Goal: Navigation & Orientation: Find specific page/section

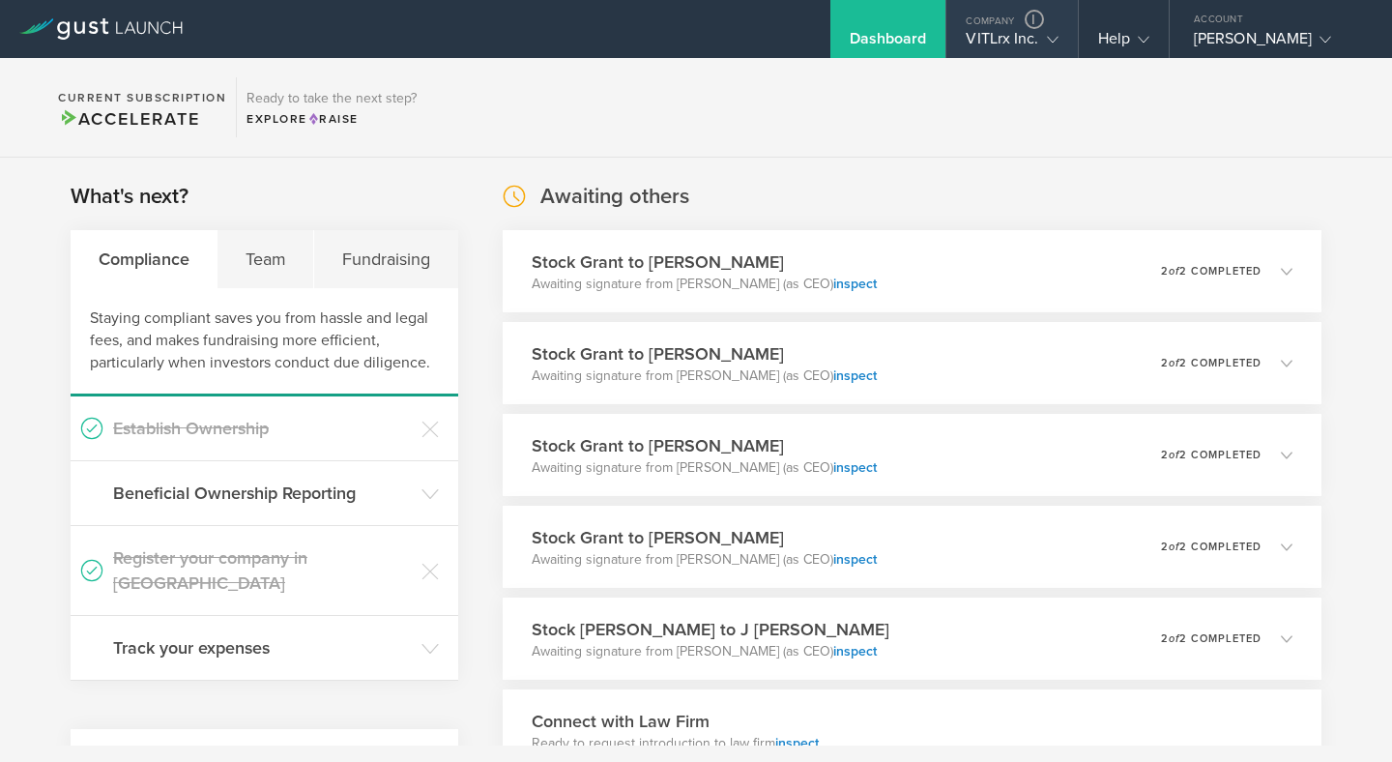
click at [992, 37] on div "VITLrx Inc." at bounding box center [1012, 43] width 92 height 29
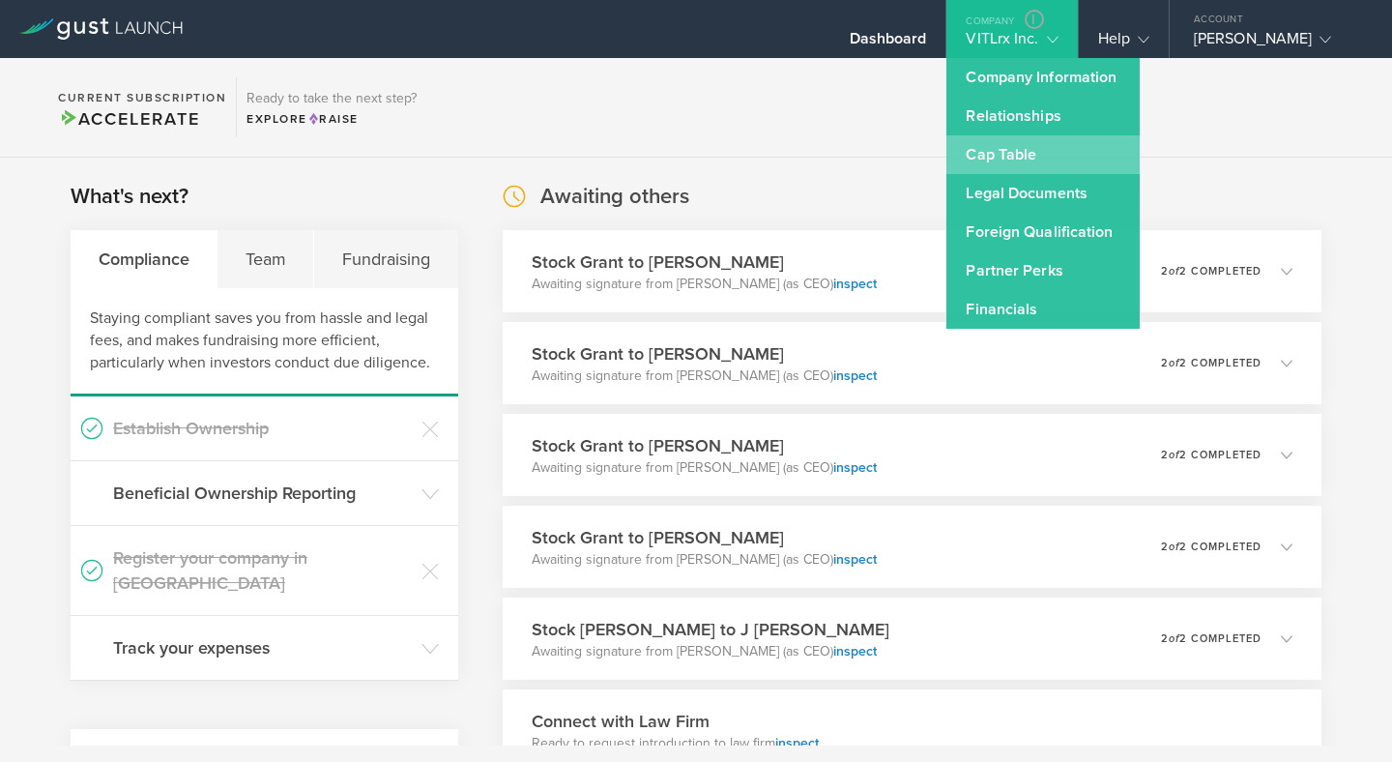
click at [986, 155] on link "Cap Table" at bounding box center [1043, 154] width 193 height 39
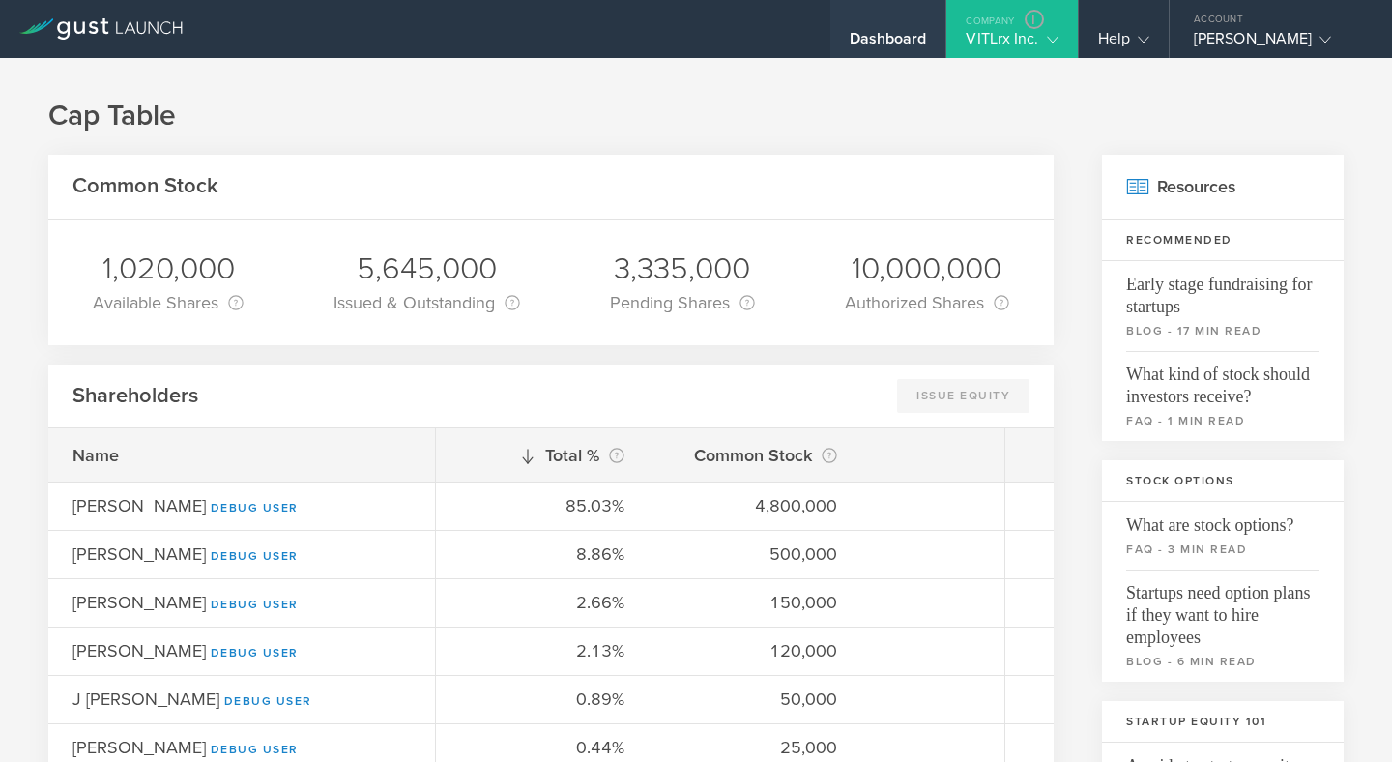
click at [877, 36] on div "Dashboard" at bounding box center [888, 43] width 77 height 29
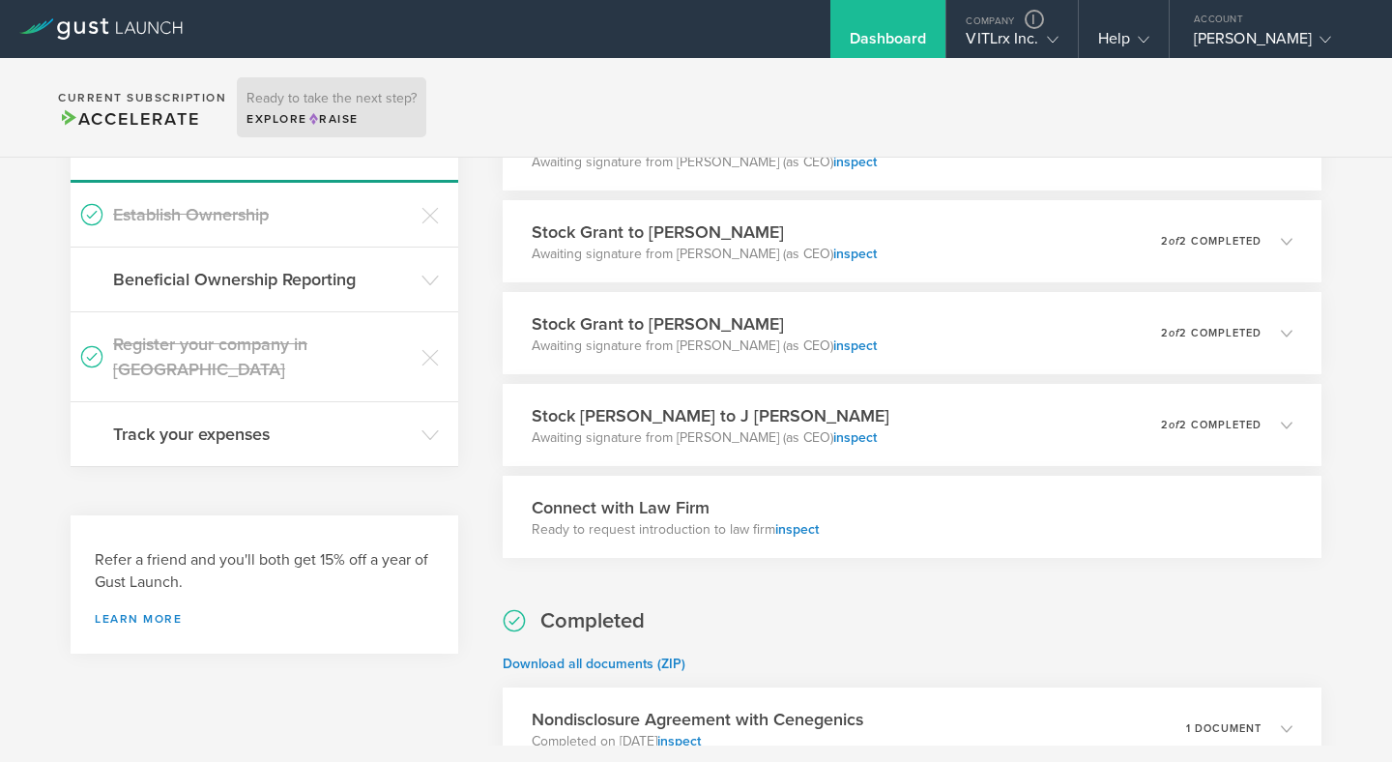
scroll to position [249, 0]
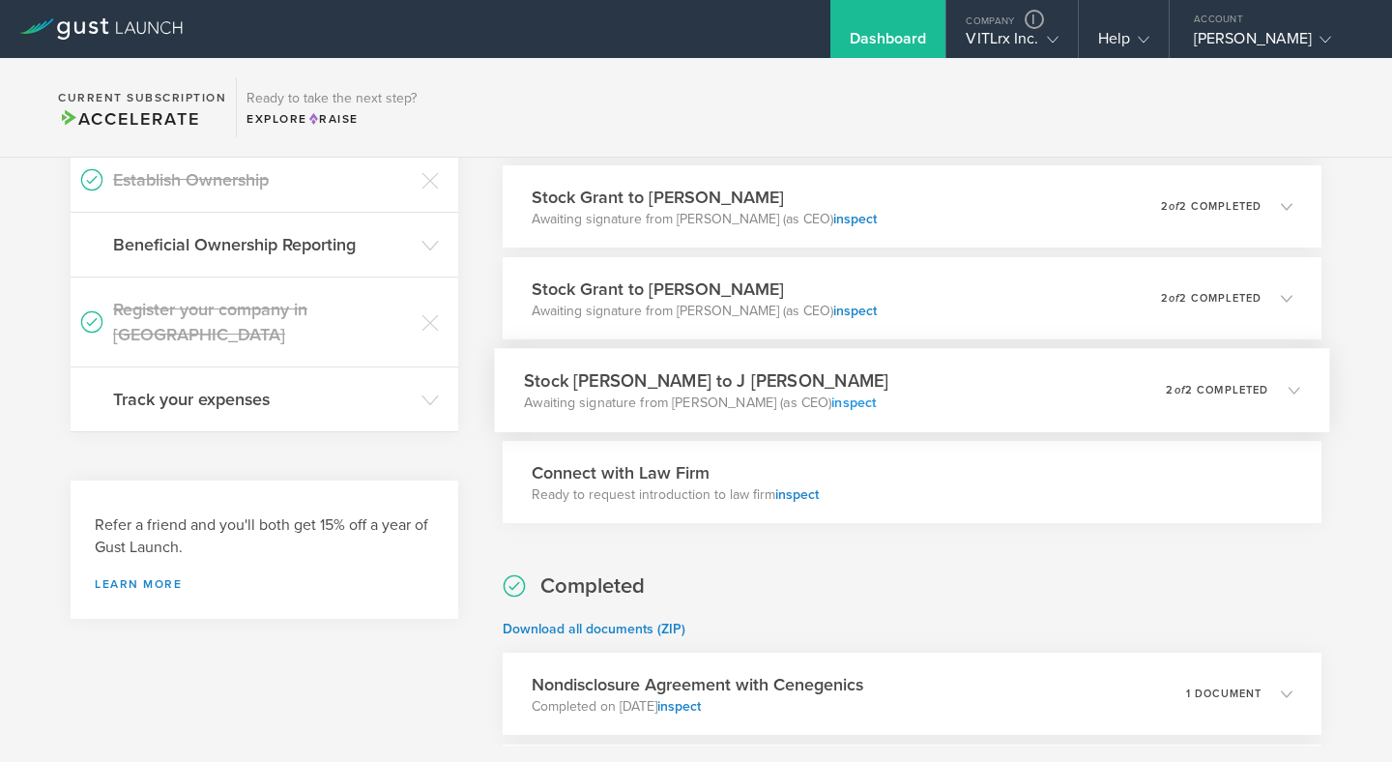
click at [846, 402] on link "inspect" at bounding box center [854, 403] width 44 height 16
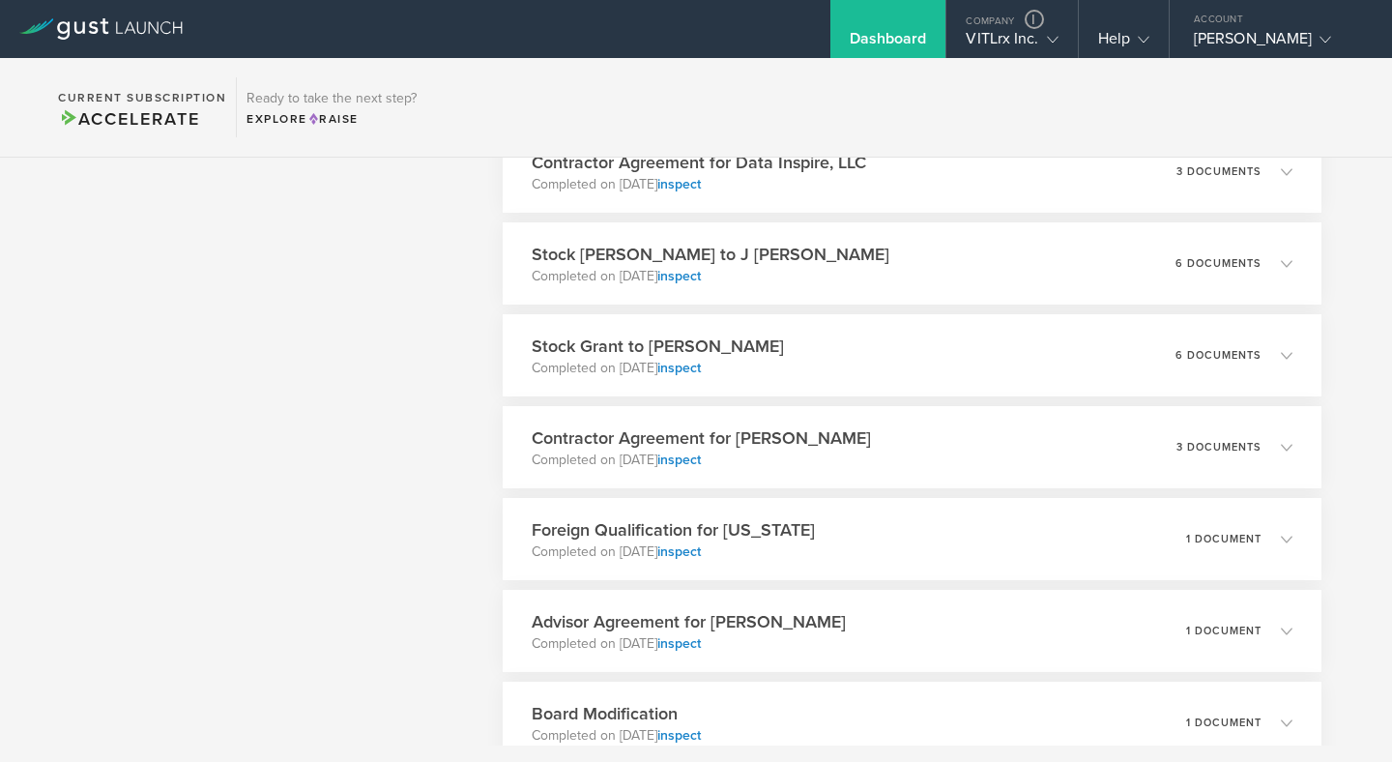
scroll to position [2264, 0]
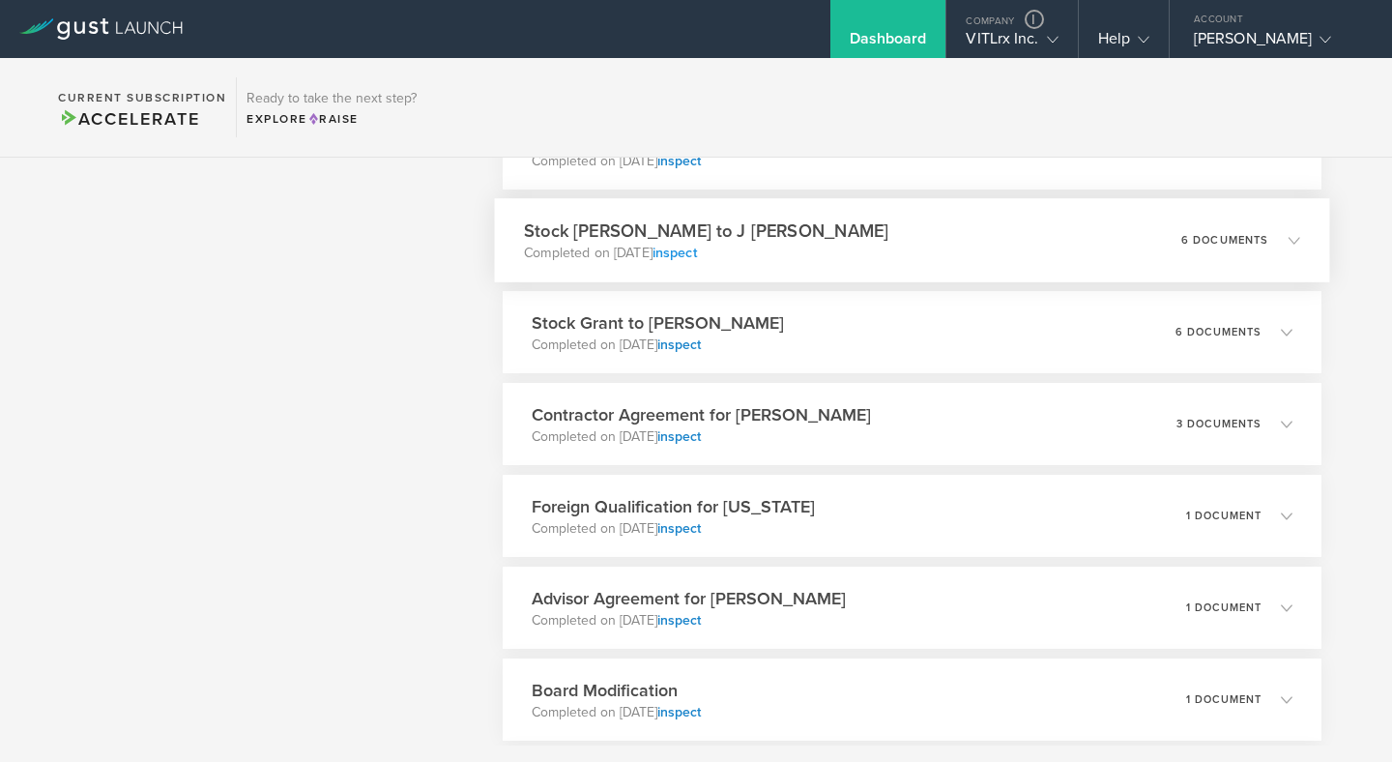
click at [696, 255] on link "inspect" at bounding box center [674, 253] width 44 height 16
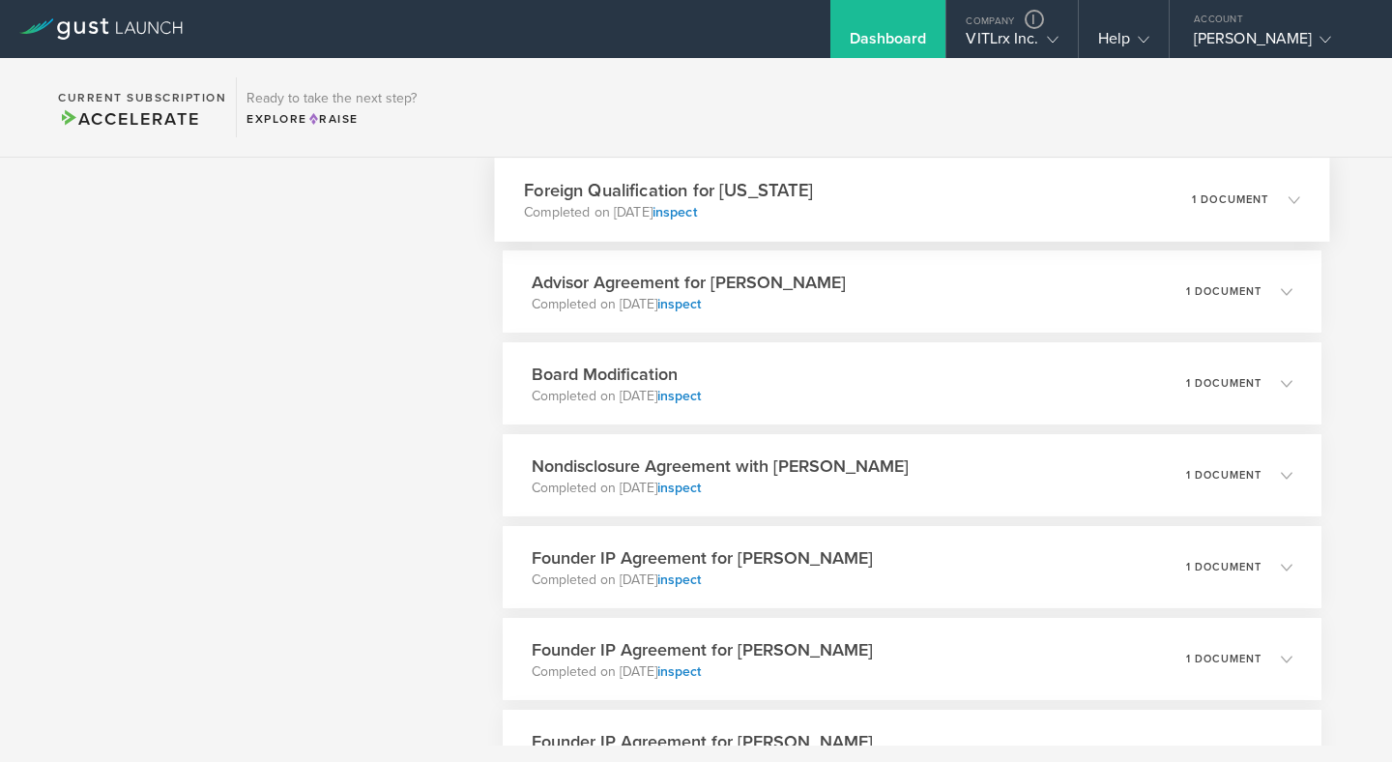
scroll to position [2592, 0]
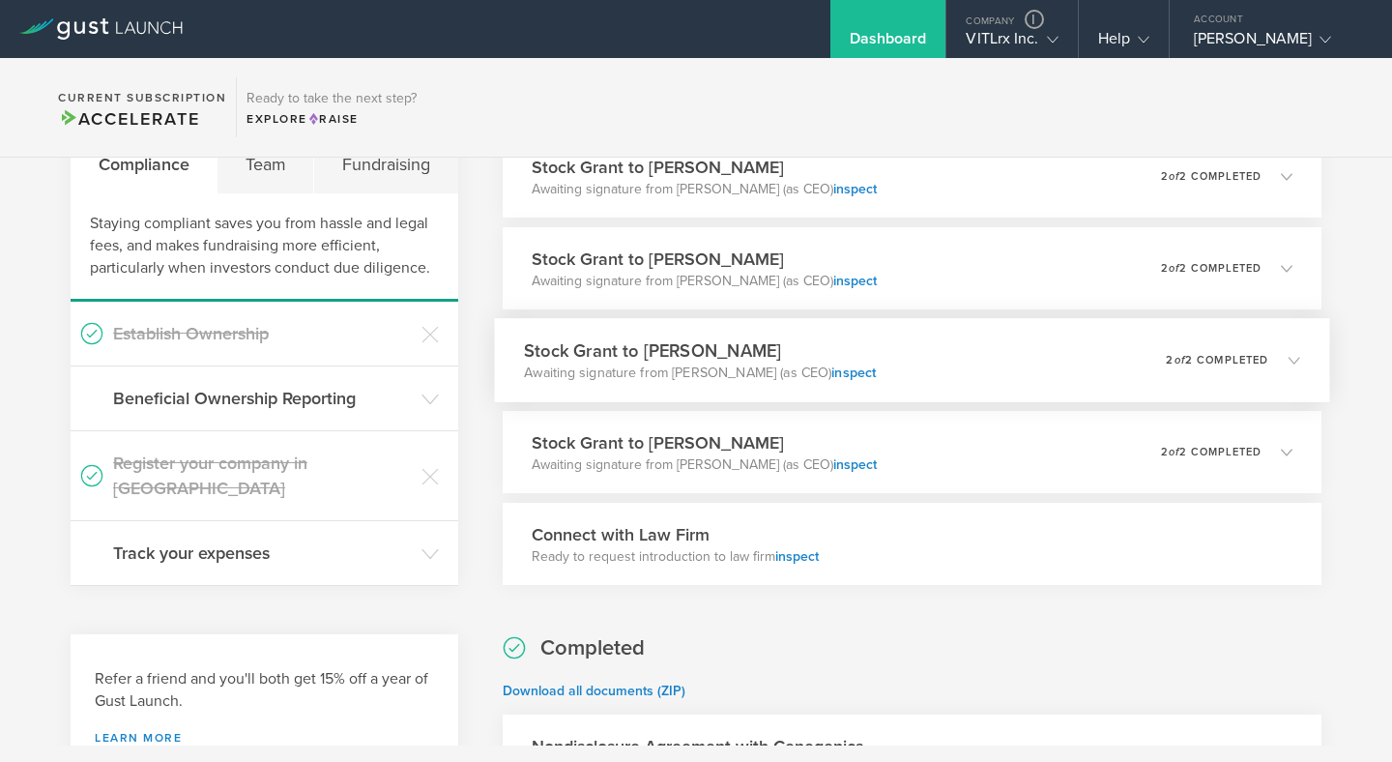
scroll to position [132, 0]
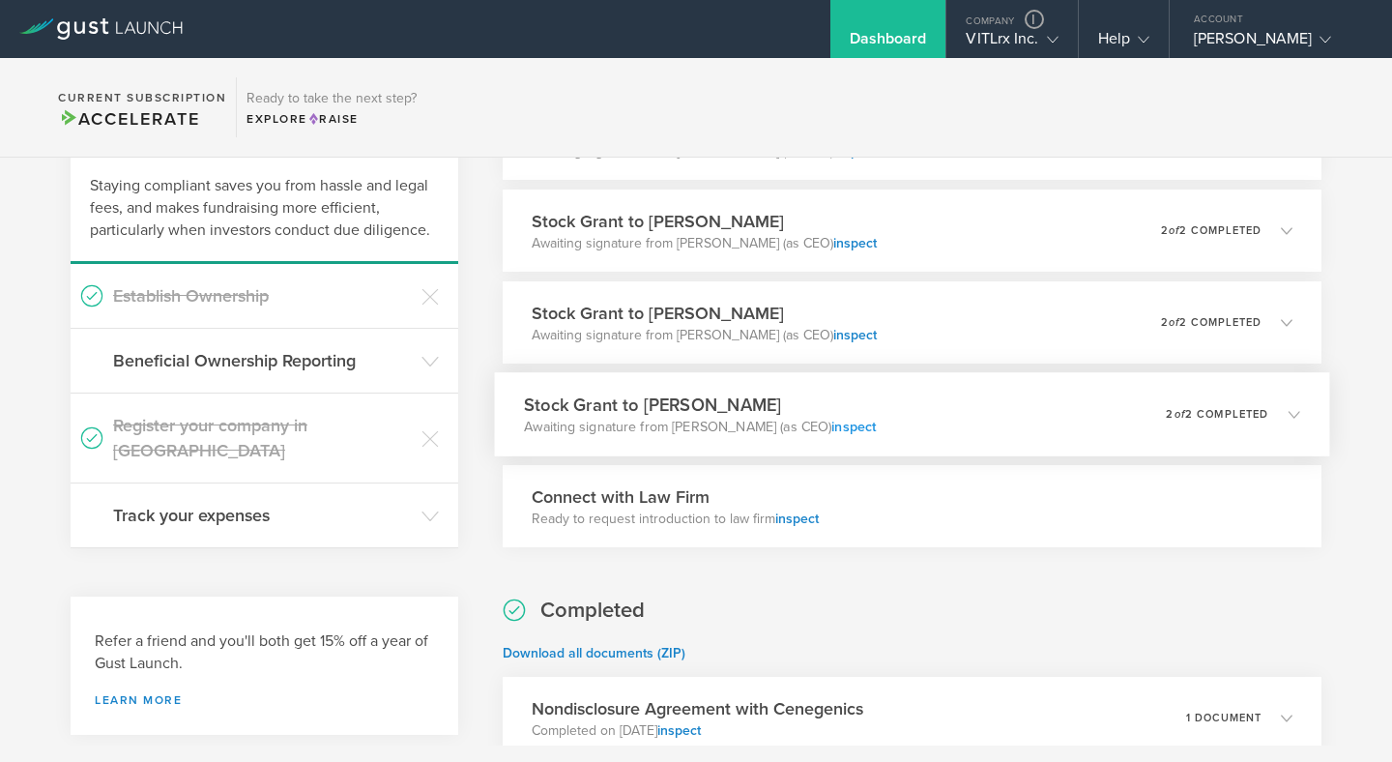
click at [836, 428] on link "inspect" at bounding box center [854, 427] width 44 height 16
click at [838, 427] on link "inspect" at bounding box center [854, 427] width 44 height 16
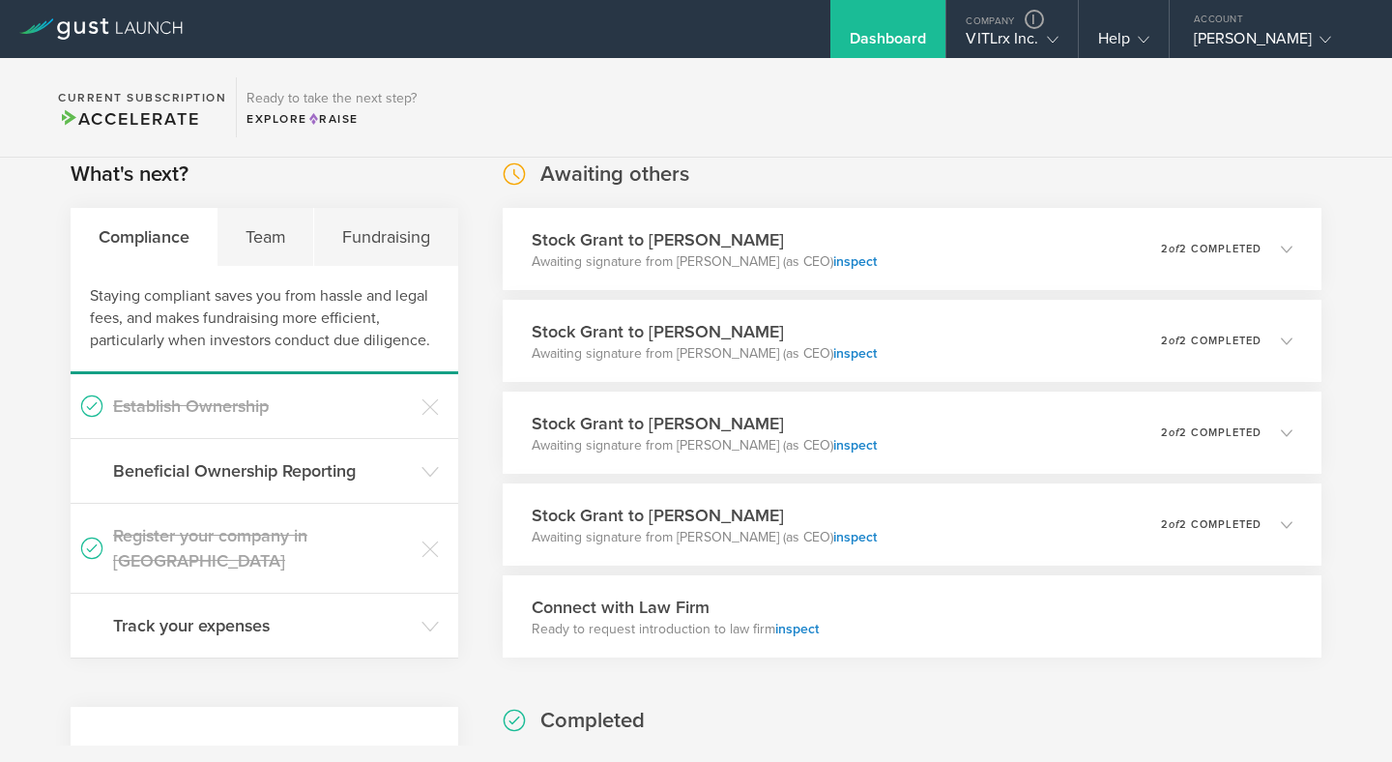
scroll to position [0, 0]
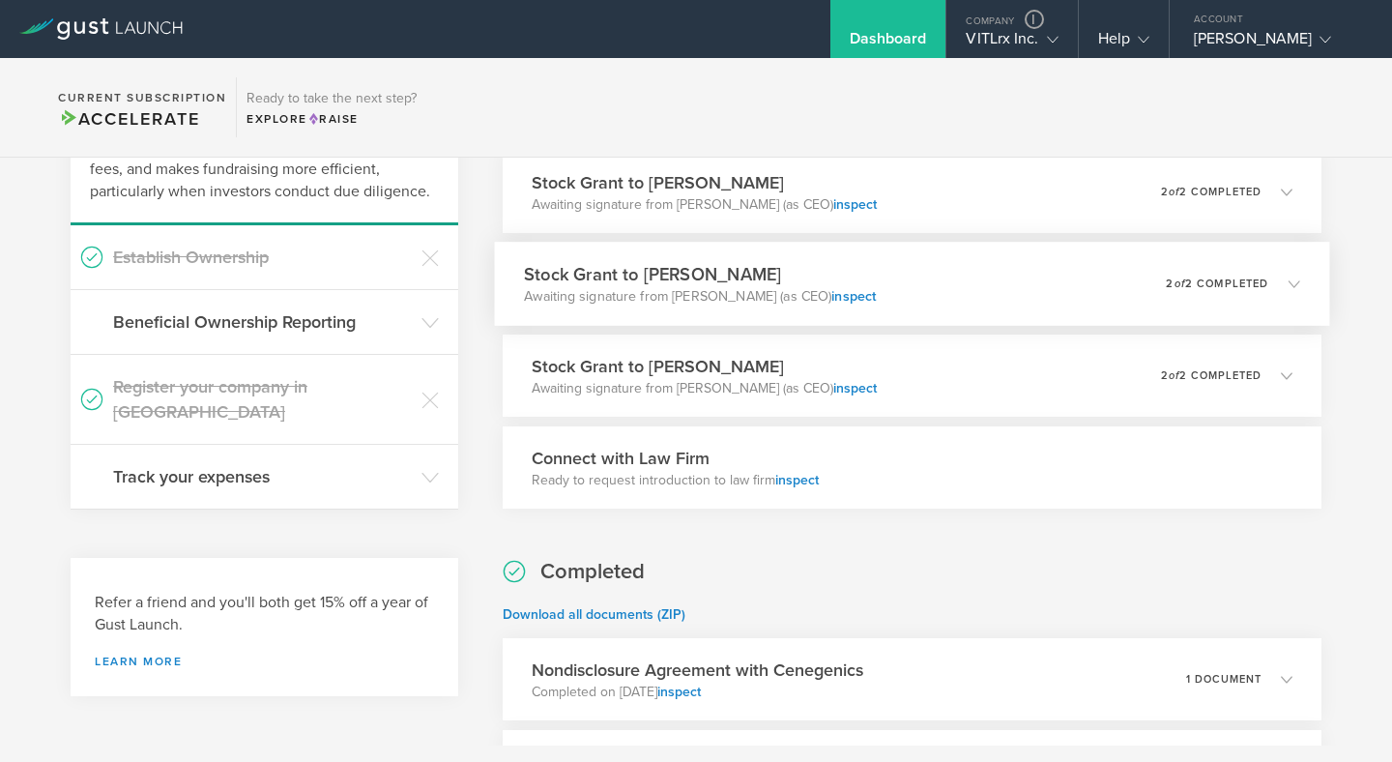
scroll to position [205, 0]
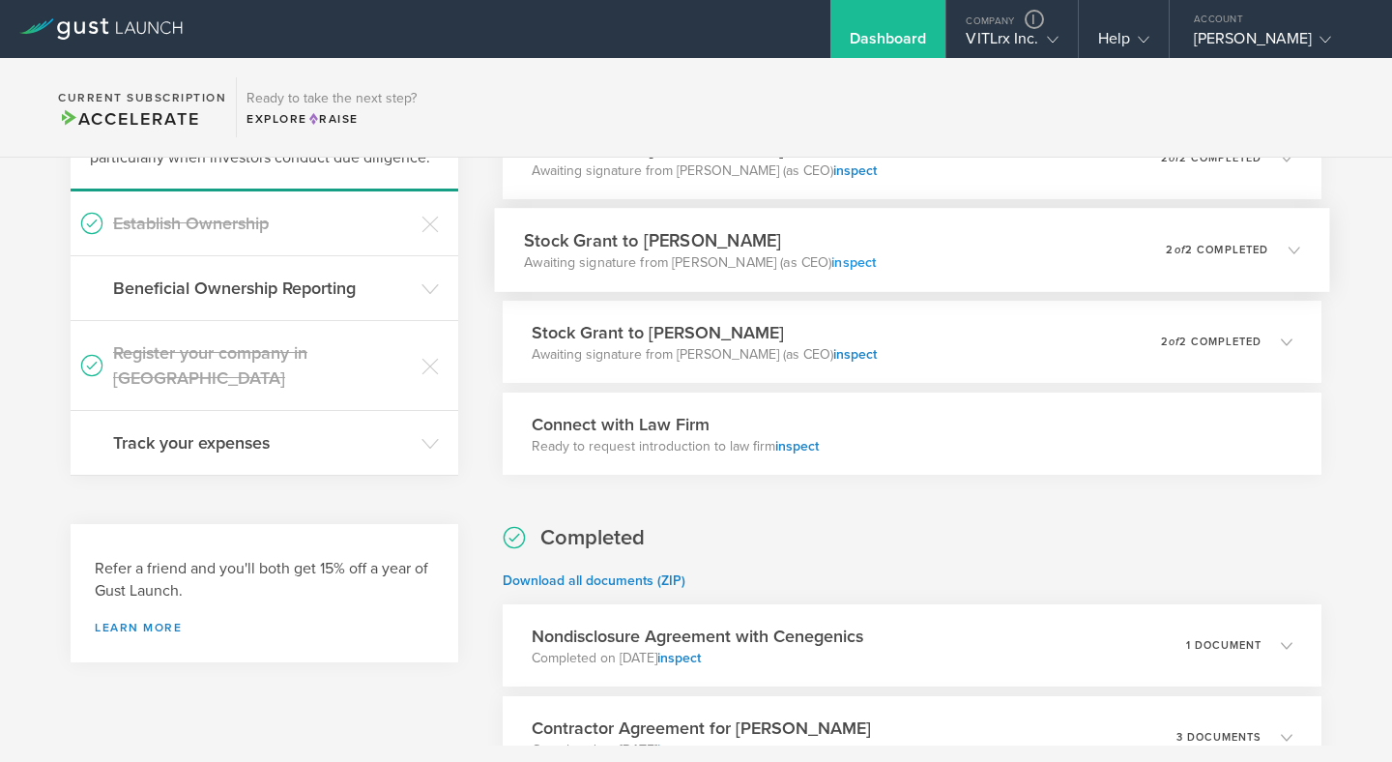
click at [838, 263] on link "inspect" at bounding box center [854, 262] width 44 height 16
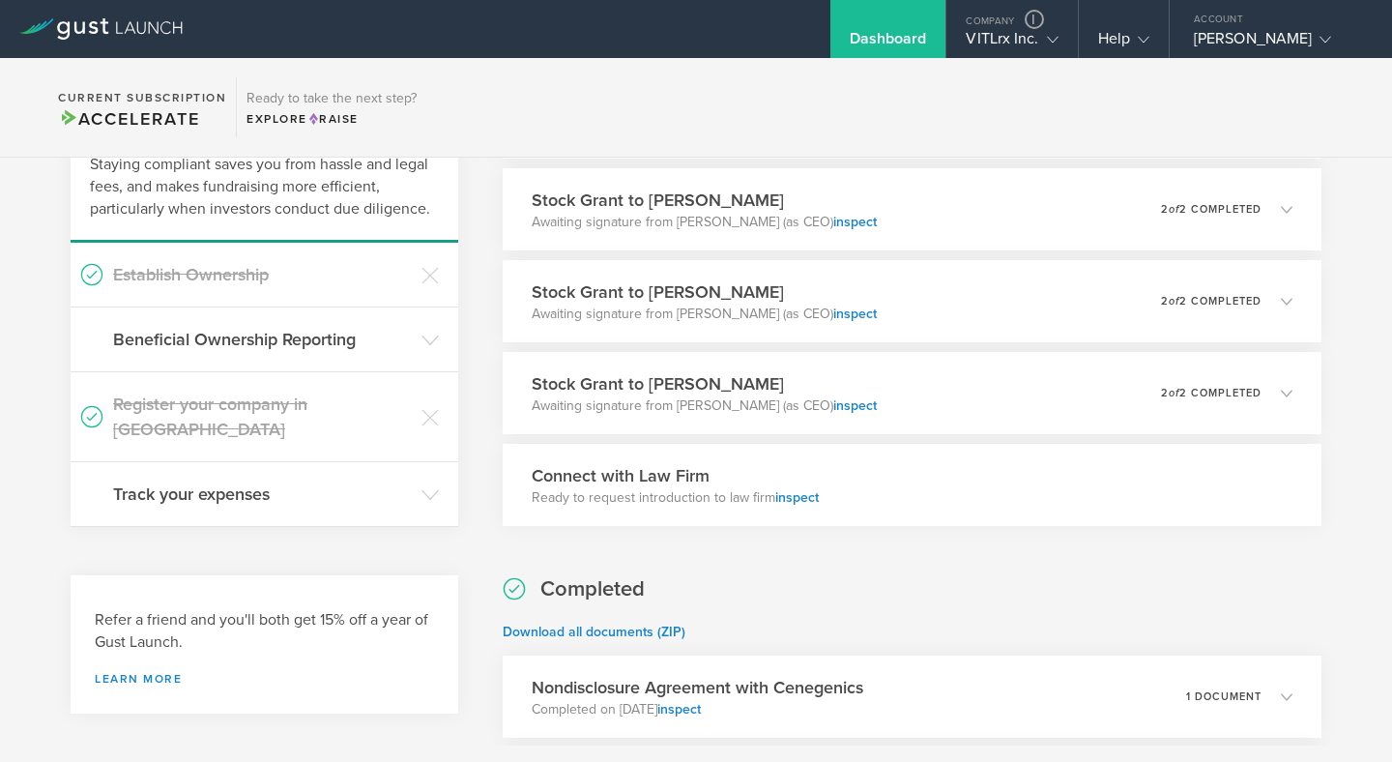
scroll to position [81, 0]
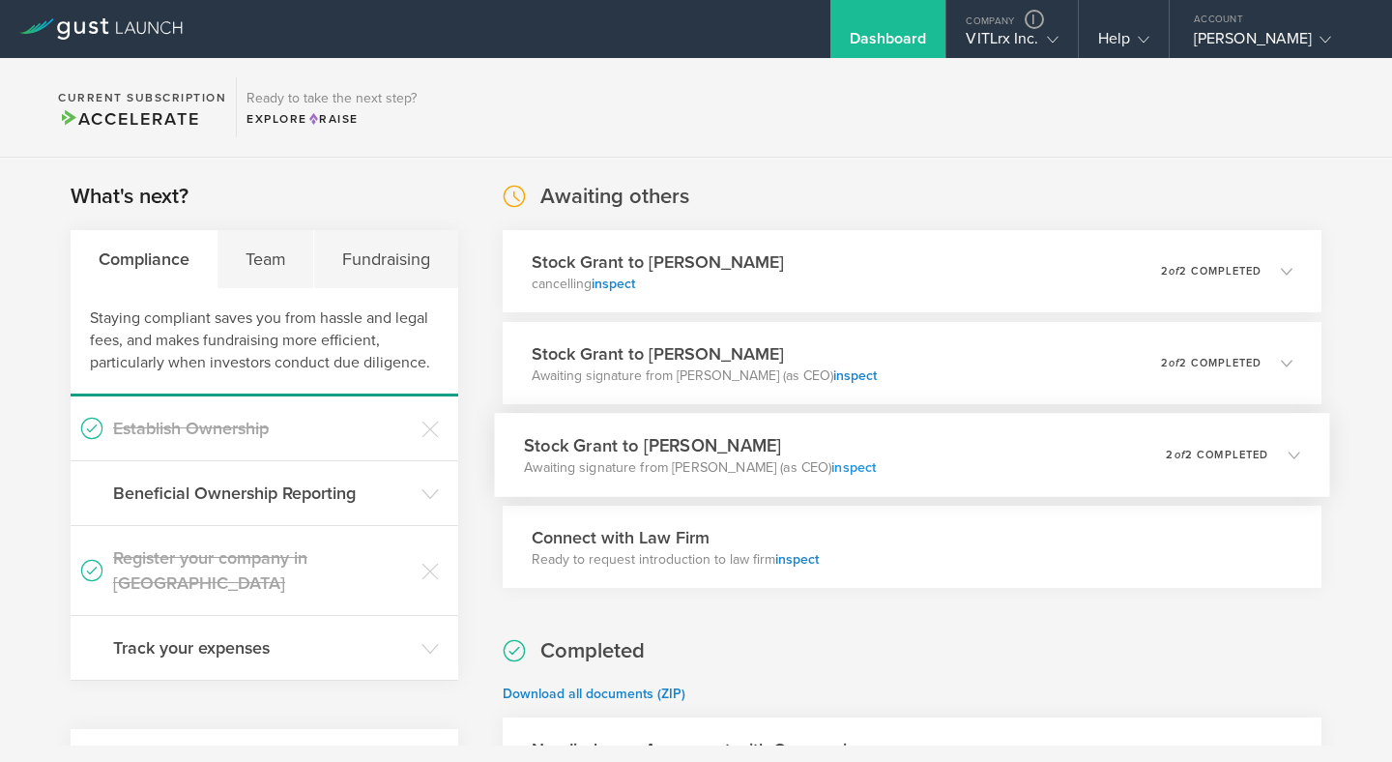
click at [838, 467] on link "inspect" at bounding box center [854, 467] width 44 height 16
click at [838, 376] on link "inspect" at bounding box center [854, 375] width 44 height 16
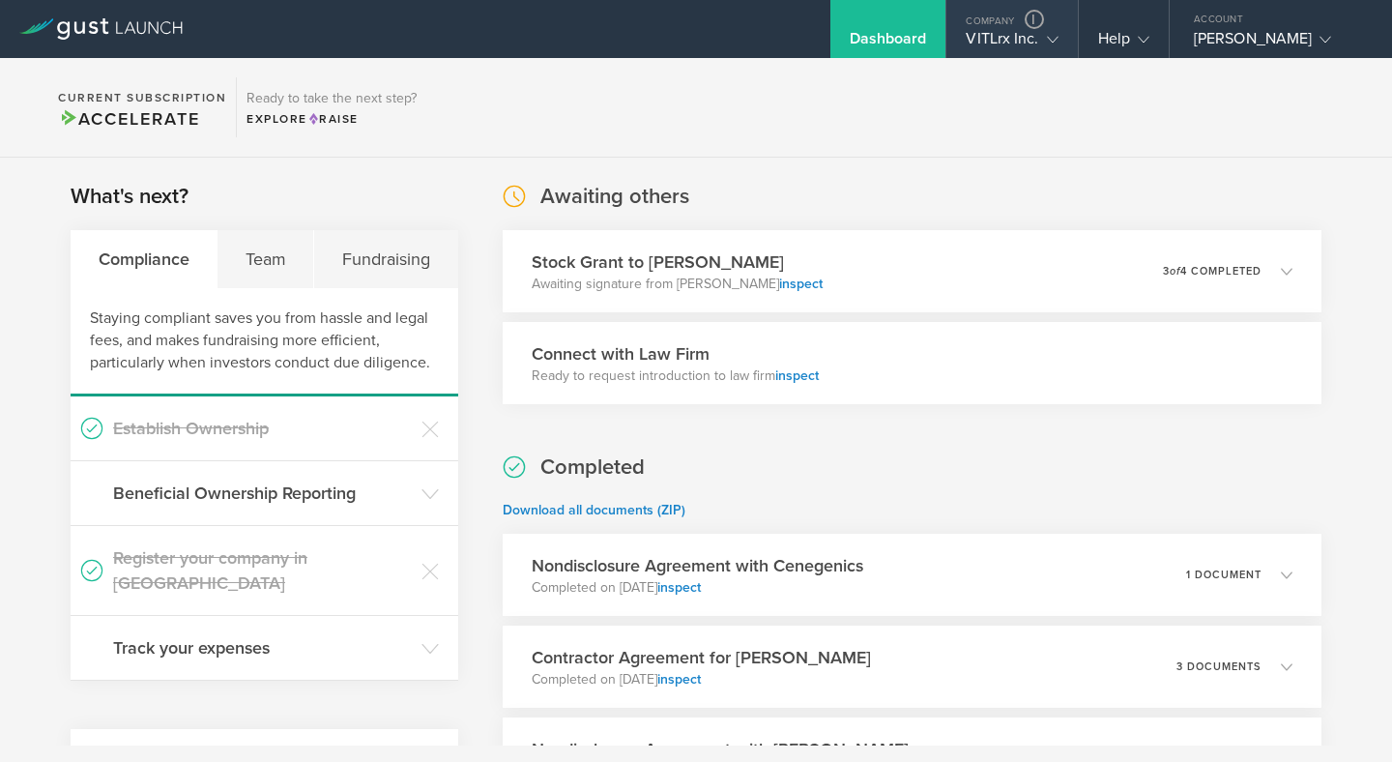
click at [992, 27] on div "Company" at bounding box center [1012, 14] width 131 height 29
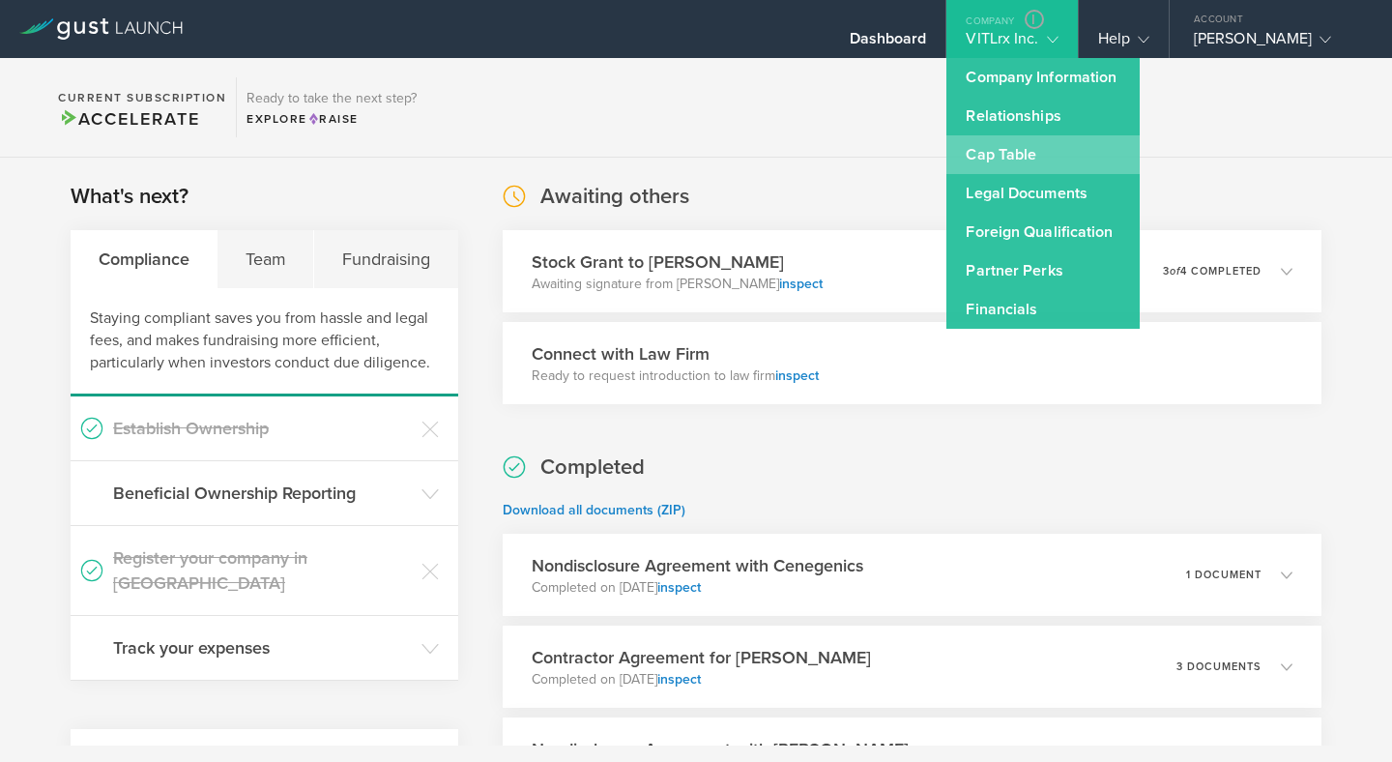
click at [1007, 150] on link "Cap Table" at bounding box center [1043, 154] width 193 height 39
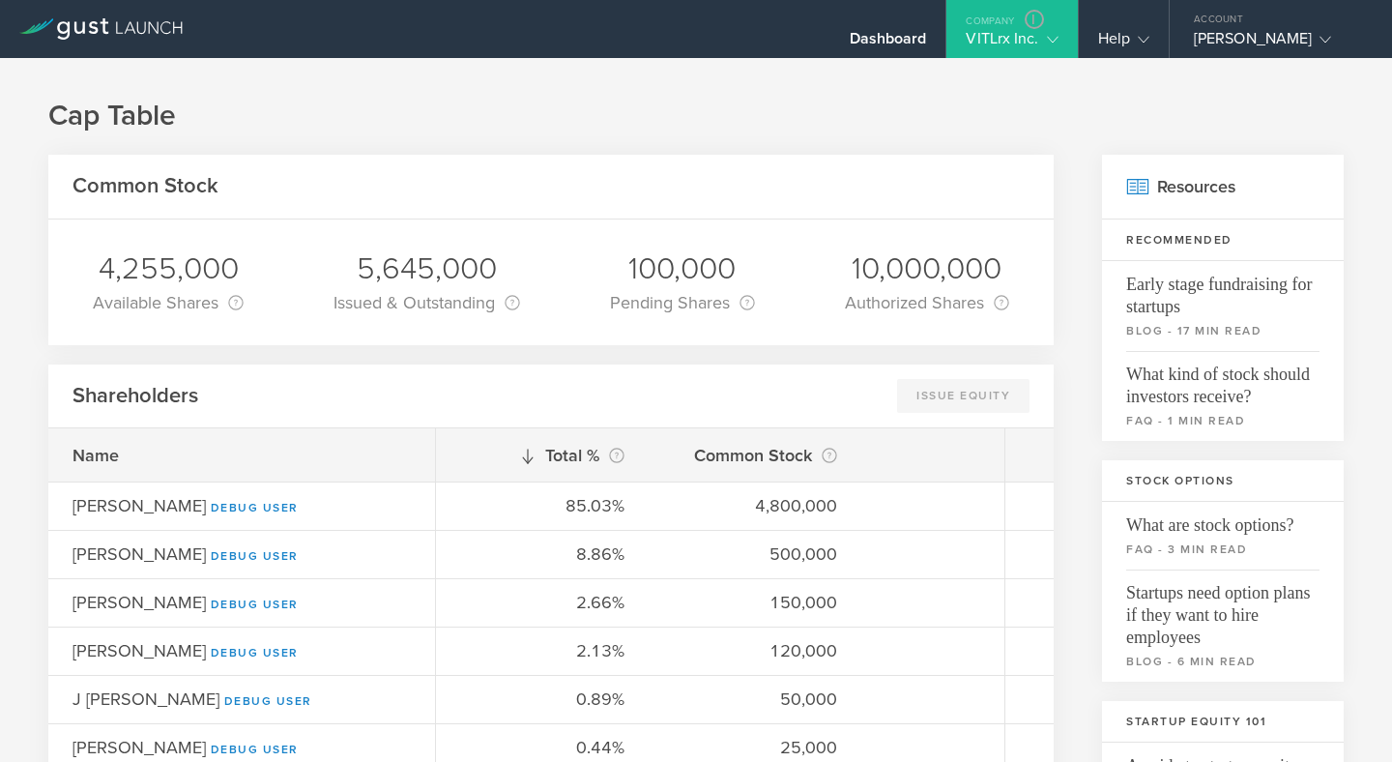
click at [1055, 39] on polyline at bounding box center [1052, 40] width 11 height 6
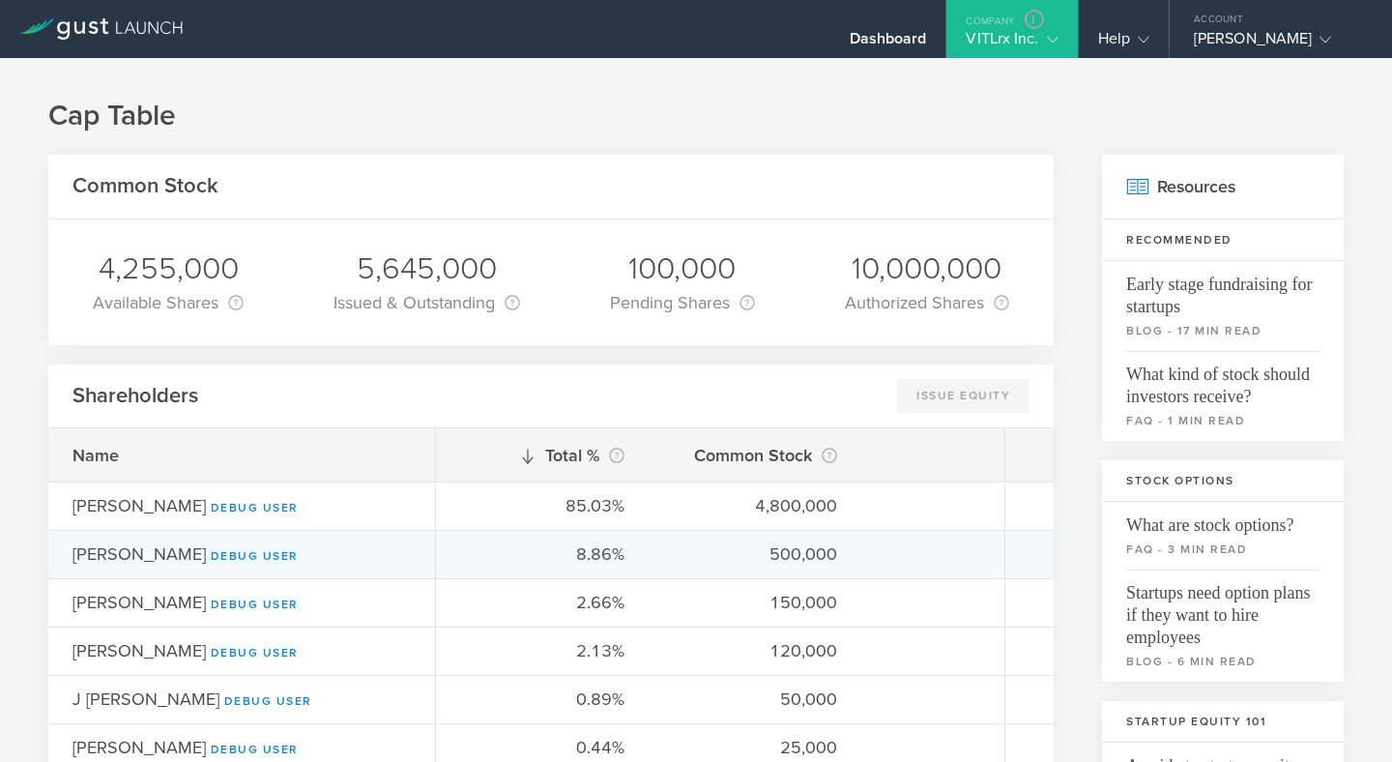
scroll to position [13, 0]
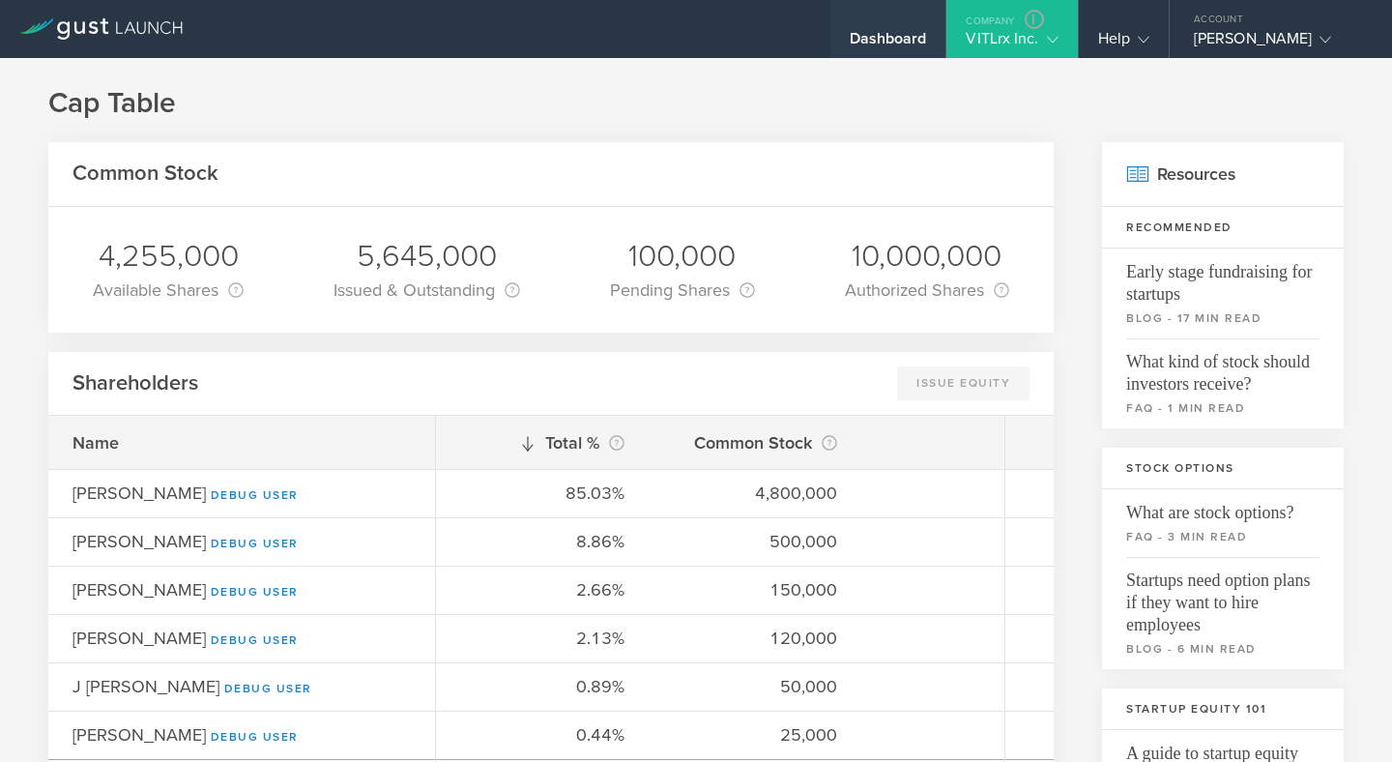
click at [882, 44] on div "Dashboard" at bounding box center [888, 43] width 77 height 29
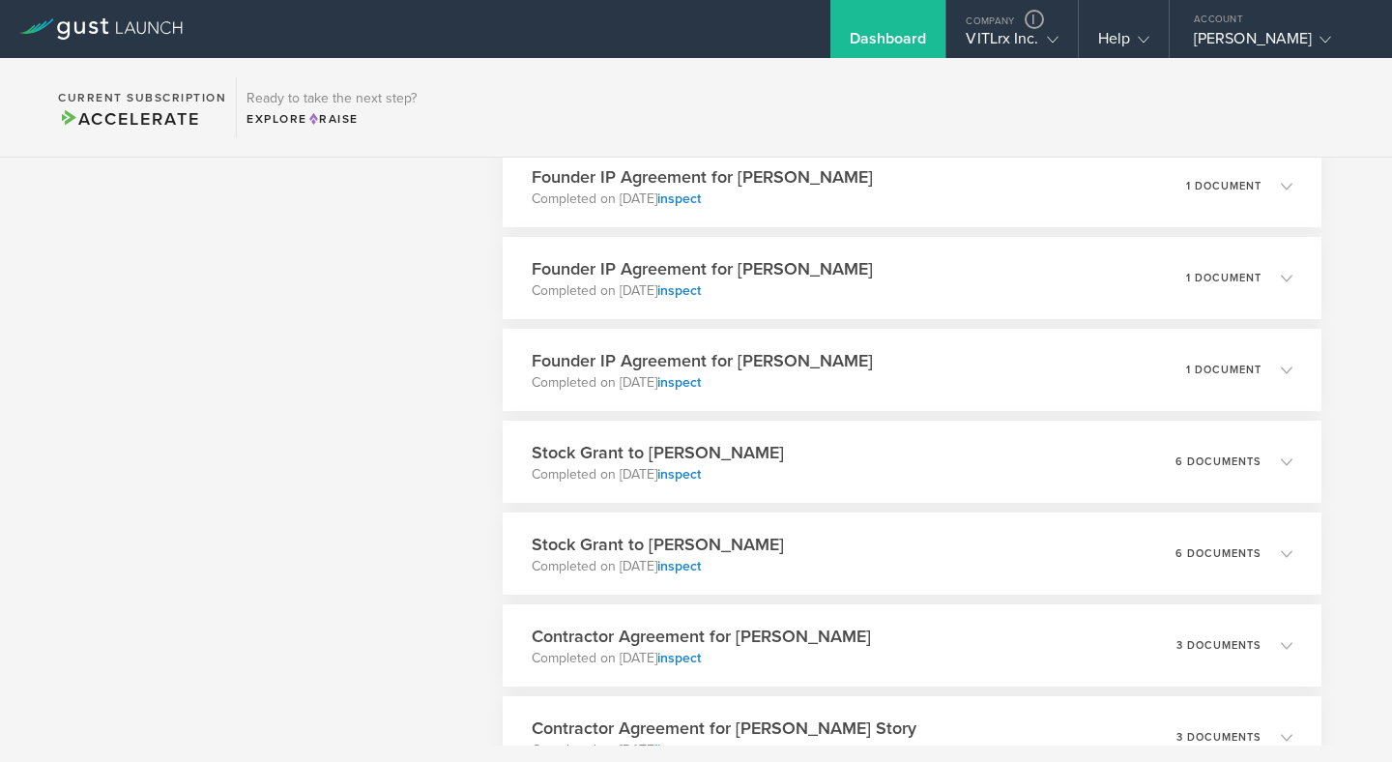
scroll to position [2809, 0]
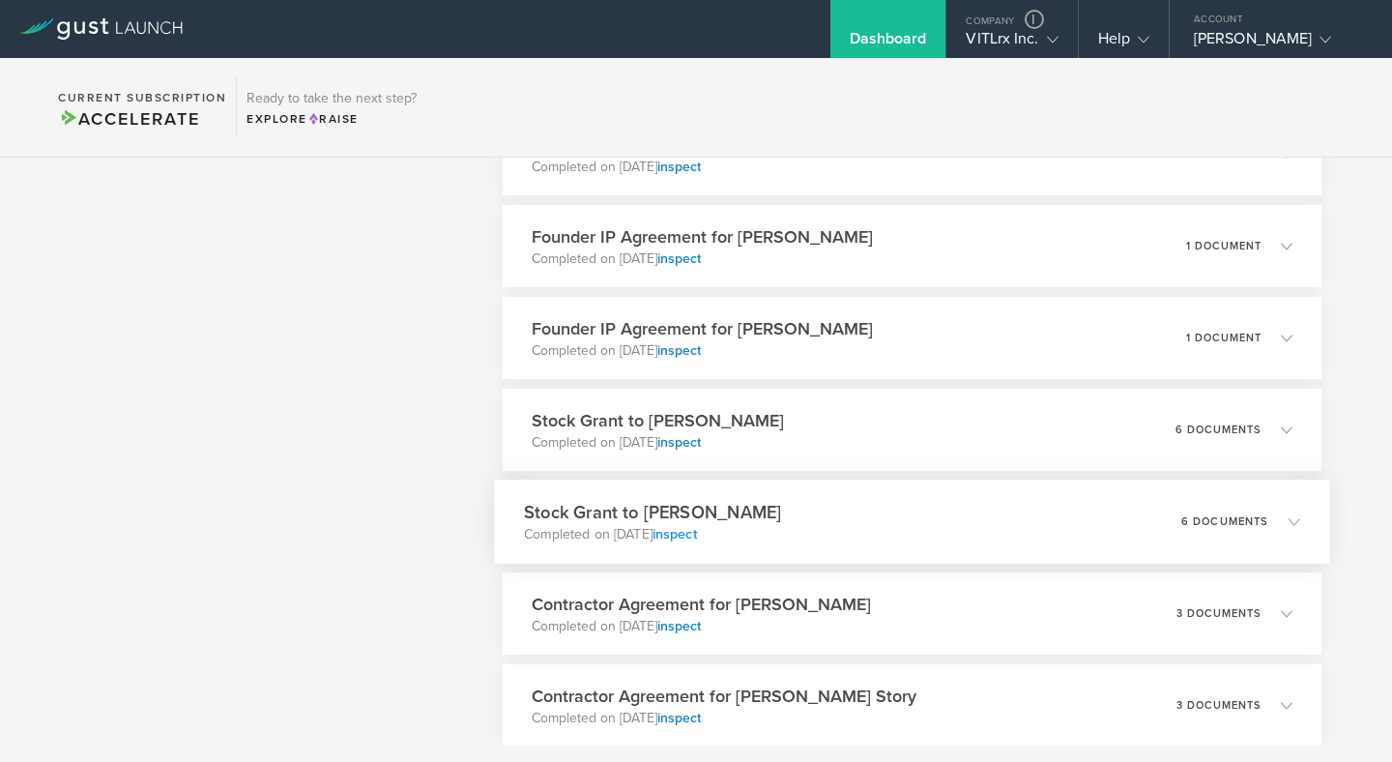
click at [696, 536] on link "inspect" at bounding box center [674, 534] width 44 height 16
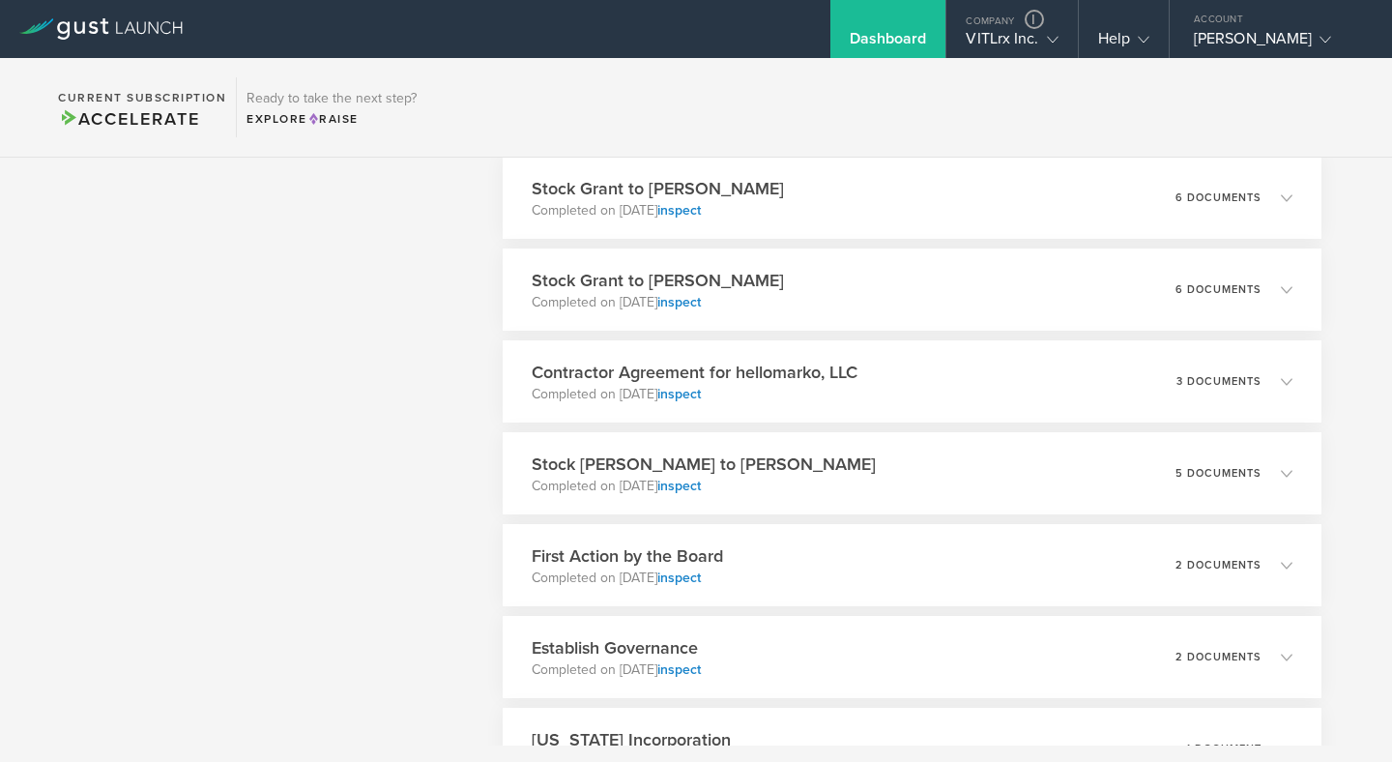
scroll to position [3335, 0]
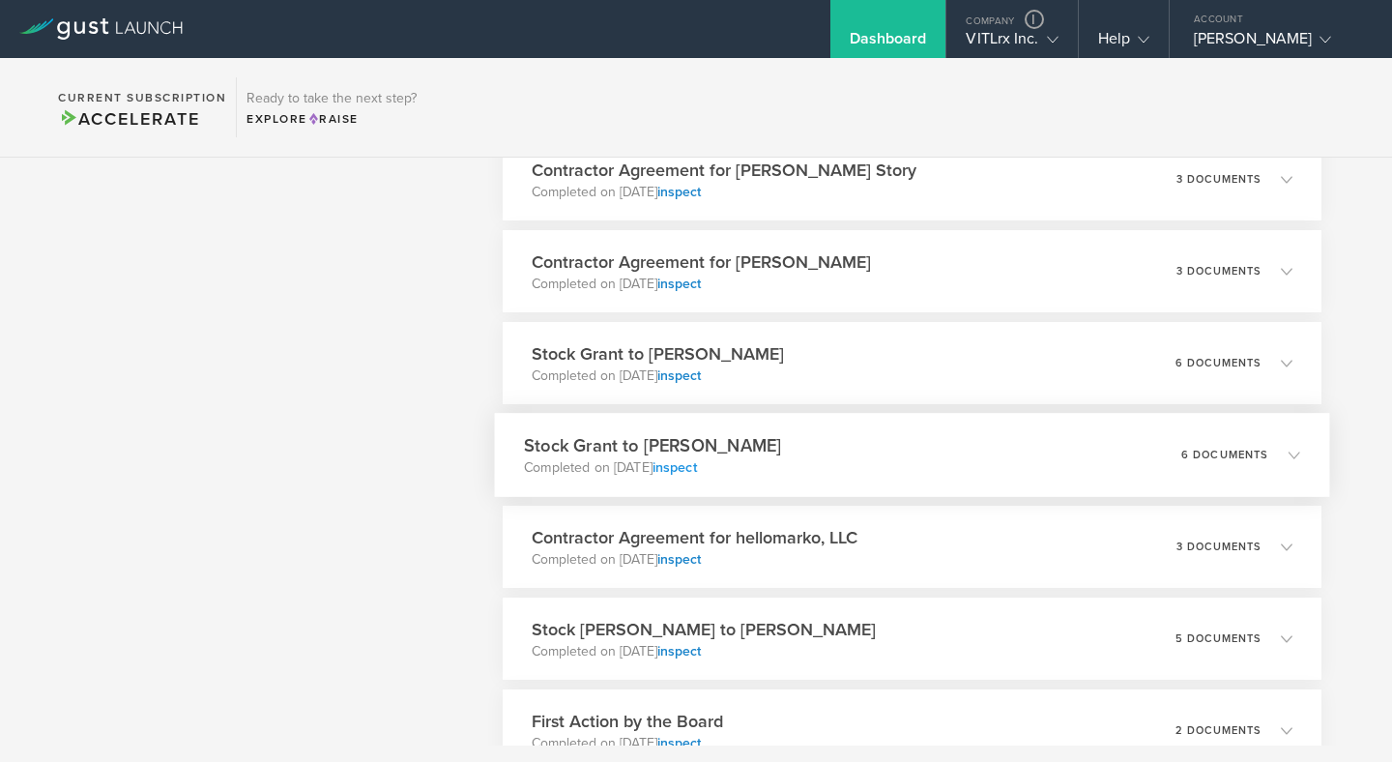
click at [696, 469] on link "inspect" at bounding box center [674, 467] width 44 height 16
click at [696, 376] on link "inspect" at bounding box center [674, 375] width 44 height 16
click at [982, 43] on div "VITLrx Inc." at bounding box center [1012, 43] width 92 height 29
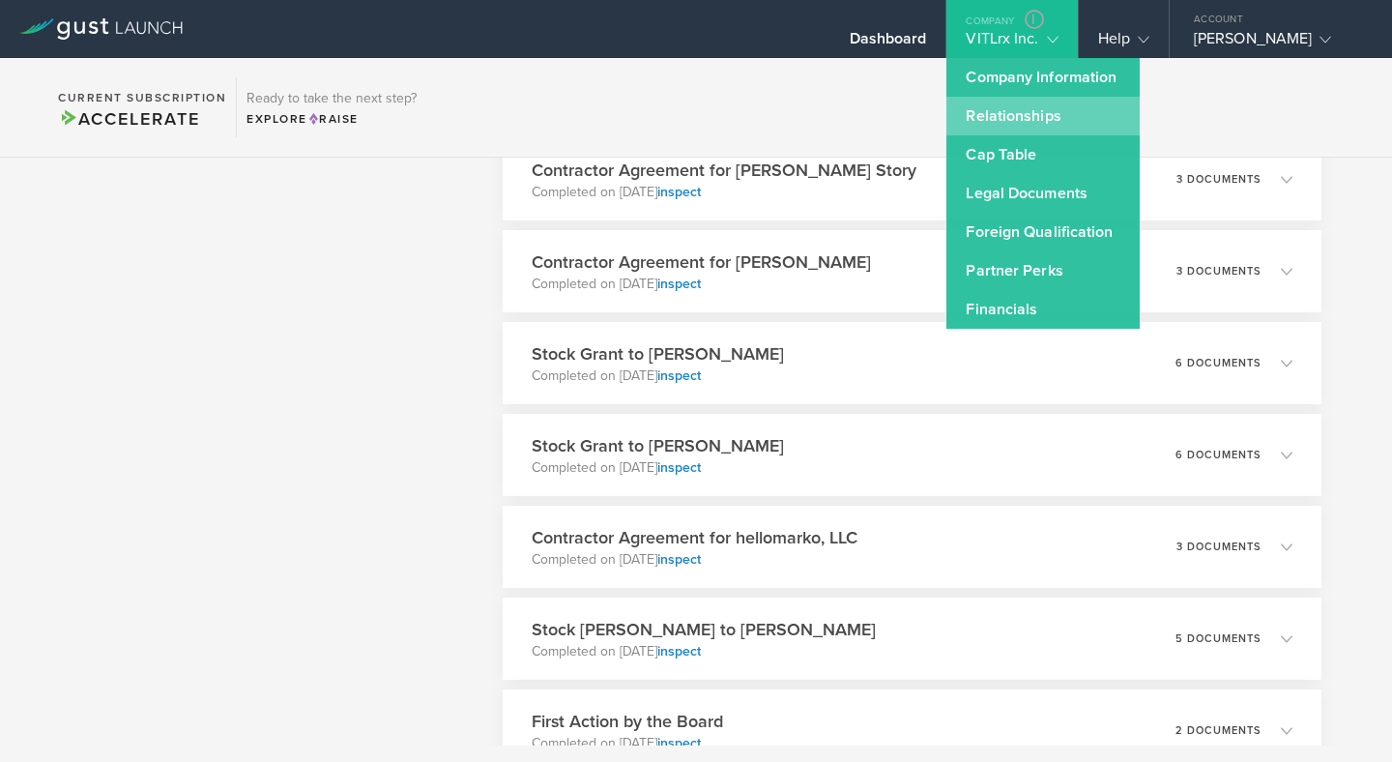
click at [1009, 119] on link "Relationships" at bounding box center [1043, 116] width 193 height 39
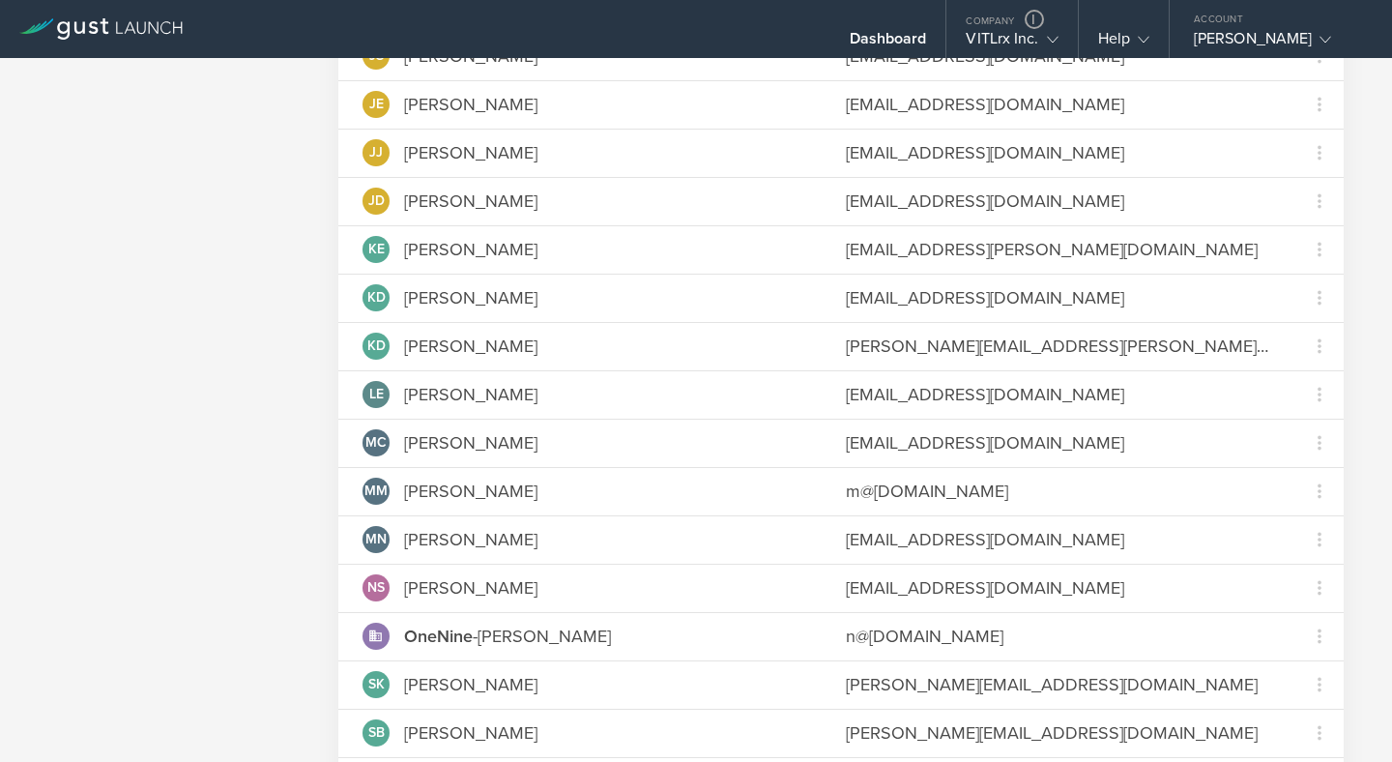
scroll to position [817, 0]
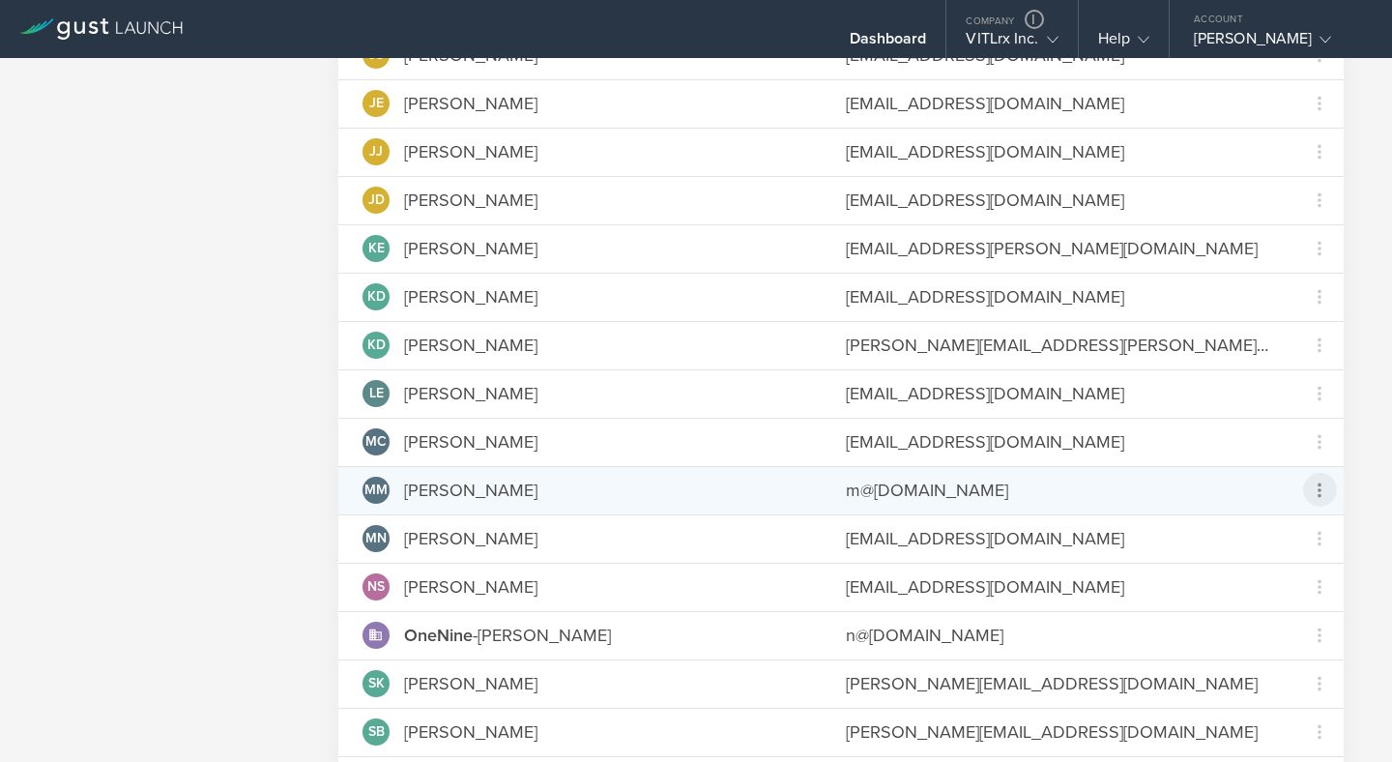
click at [1318, 487] on icon at bounding box center [1319, 490] width 23 height 23
click at [1318, 487] on md-backdrop at bounding box center [696, 381] width 1392 height 762
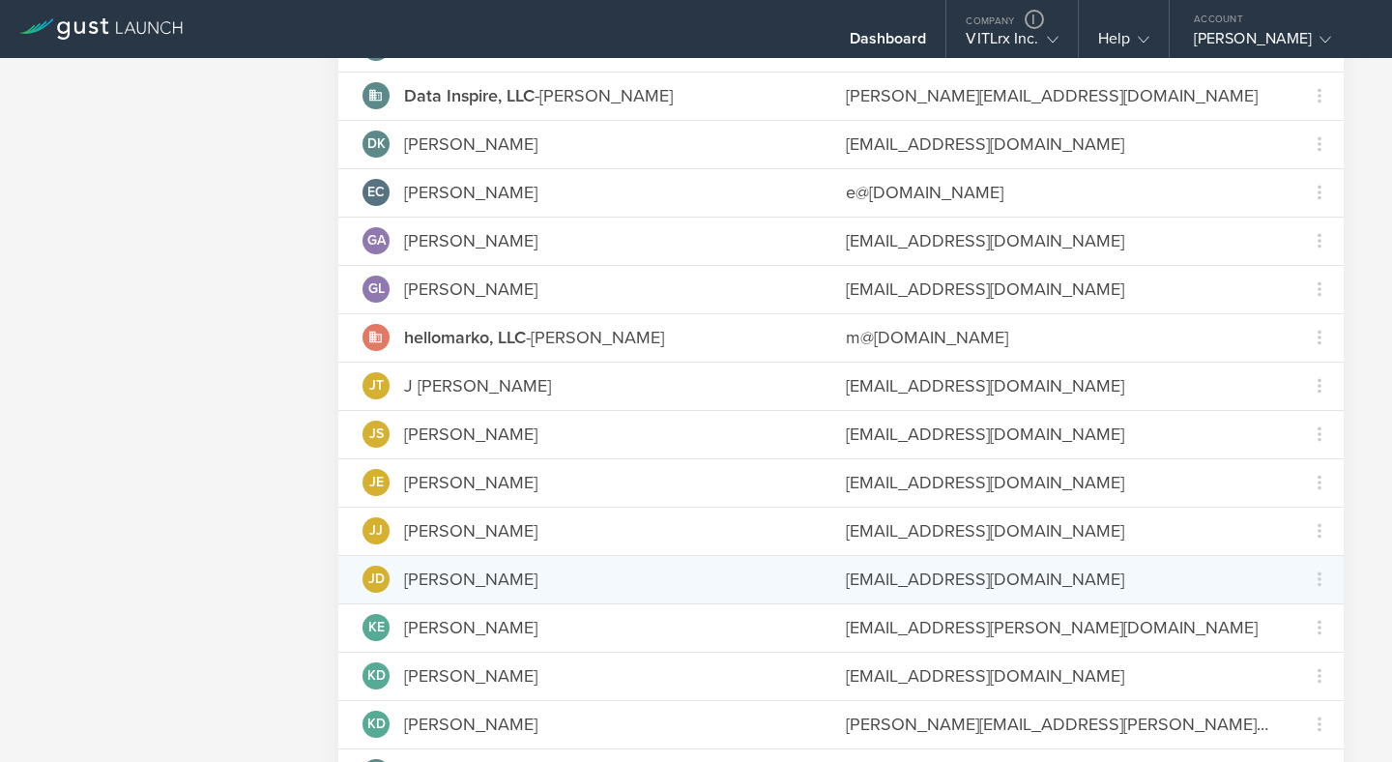
scroll to position [0, 0]
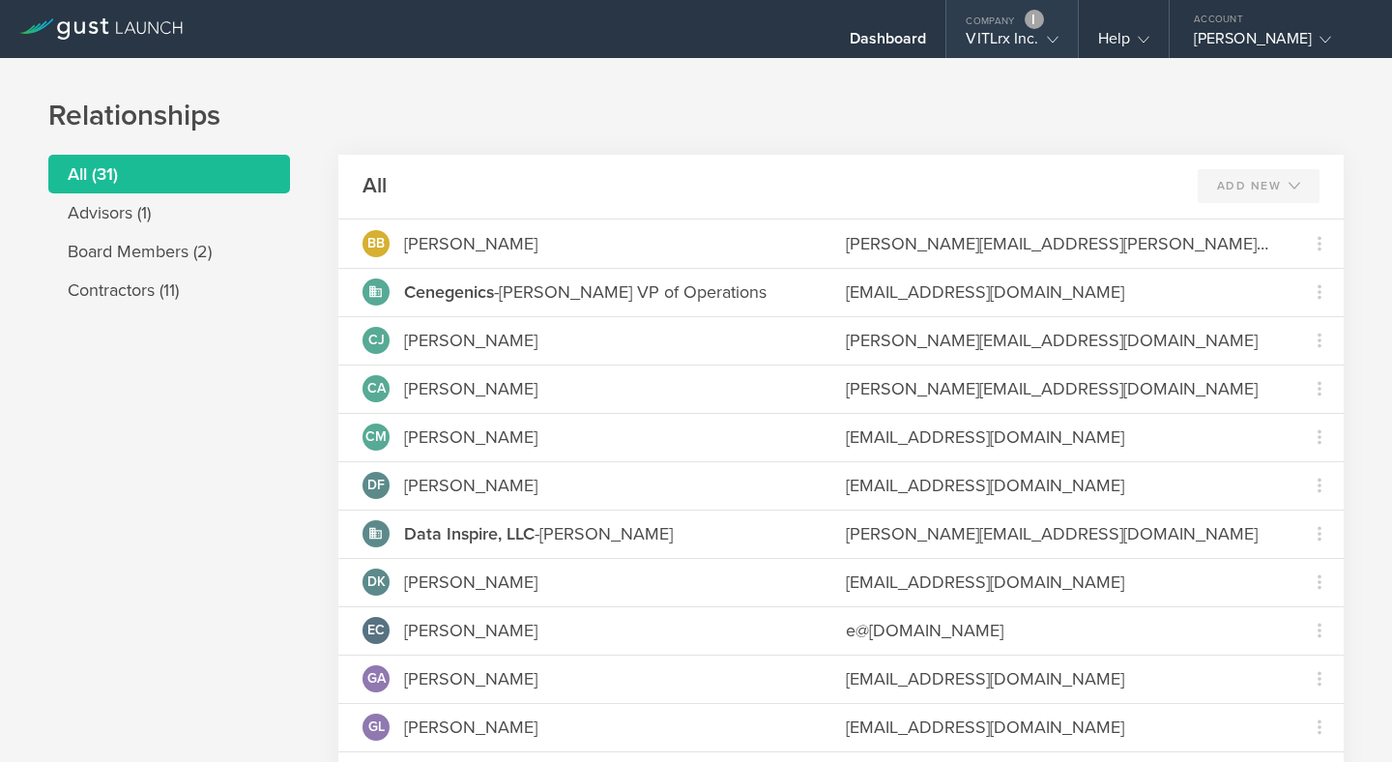
click at [1035, 19] on link at bounding box center [1034, 19] width 19 height 19
click at [879, 42] on div "Dashboard" at bounding box center [888, 43] width 77 height 29
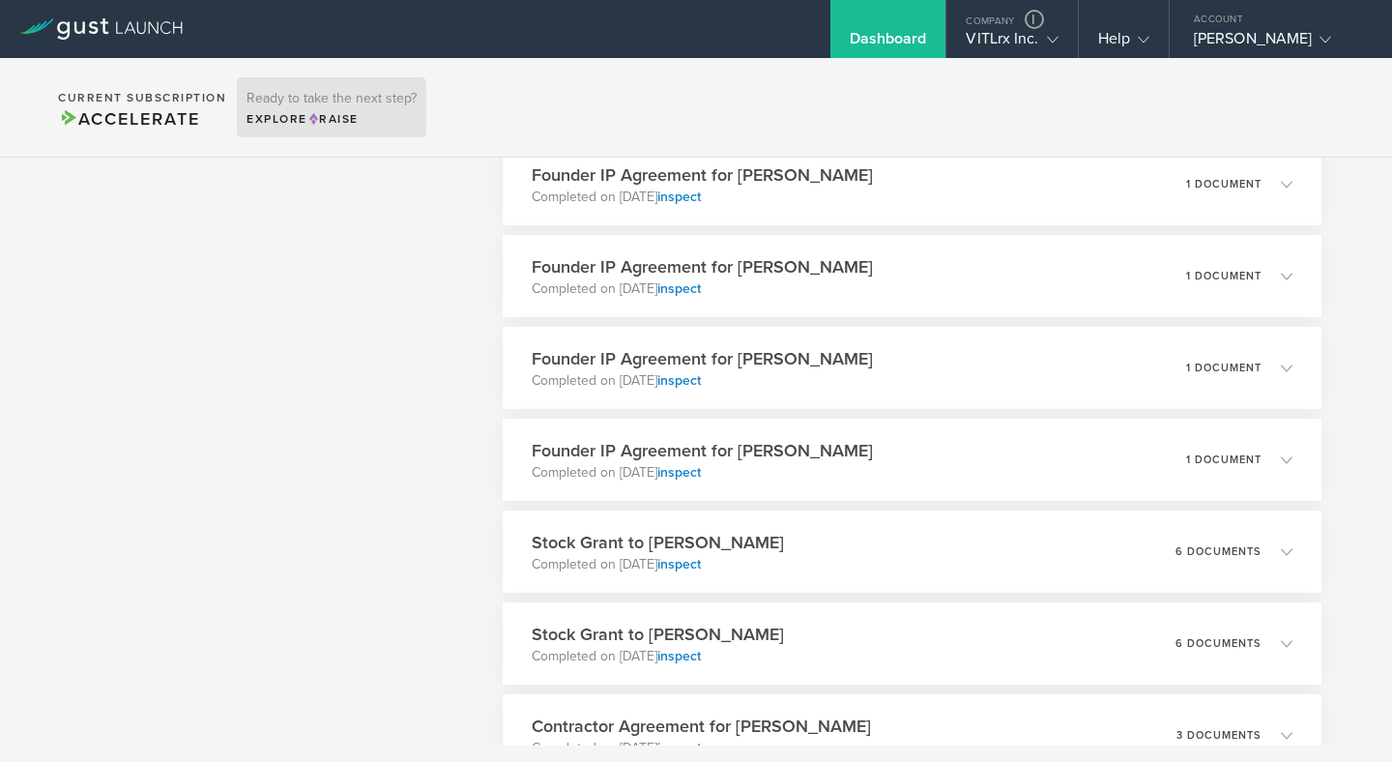
scroll to position [2966, 0]
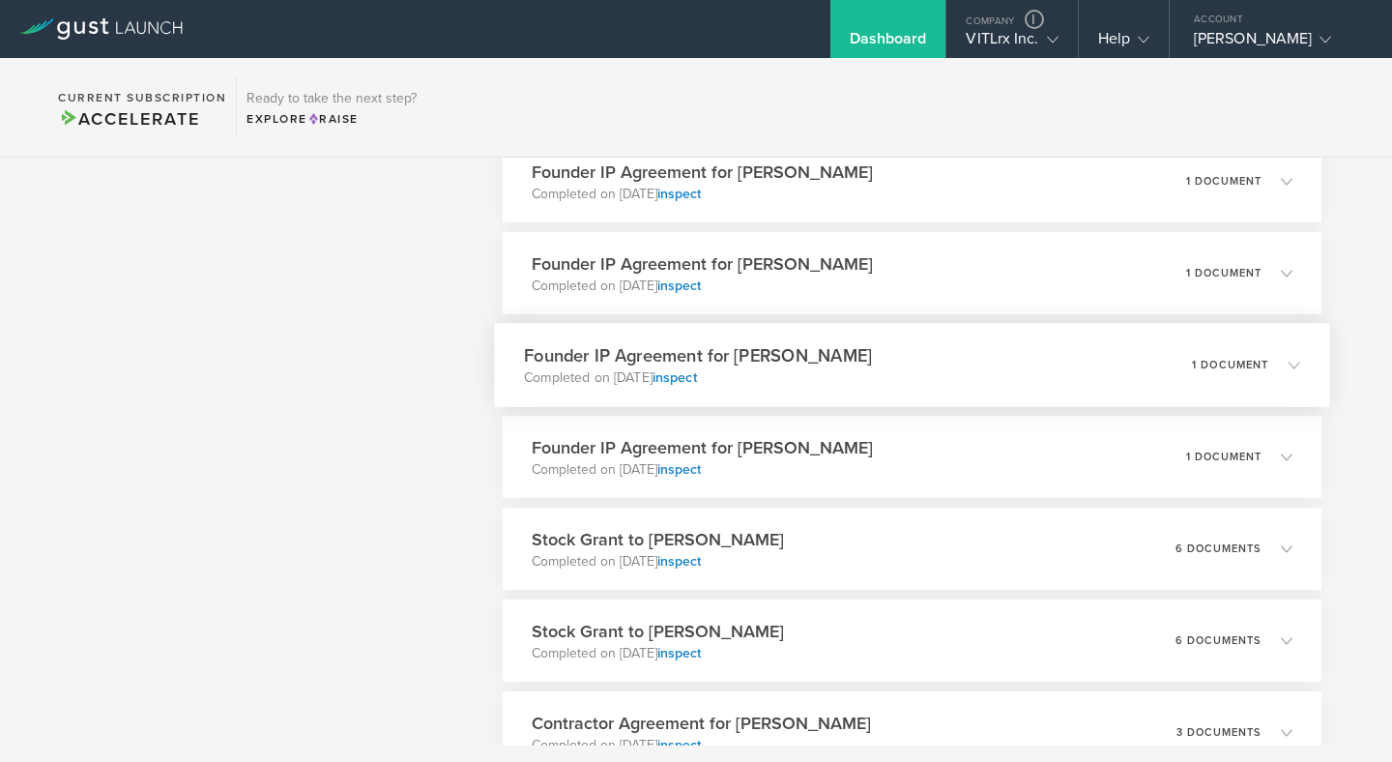
click at [991, 374] on div "Founder IP Agreement for Mark Montgomery Completed on Apr 14, 2025 inspect 1 do…" at bounding box center [911, 365] width 835 height 84
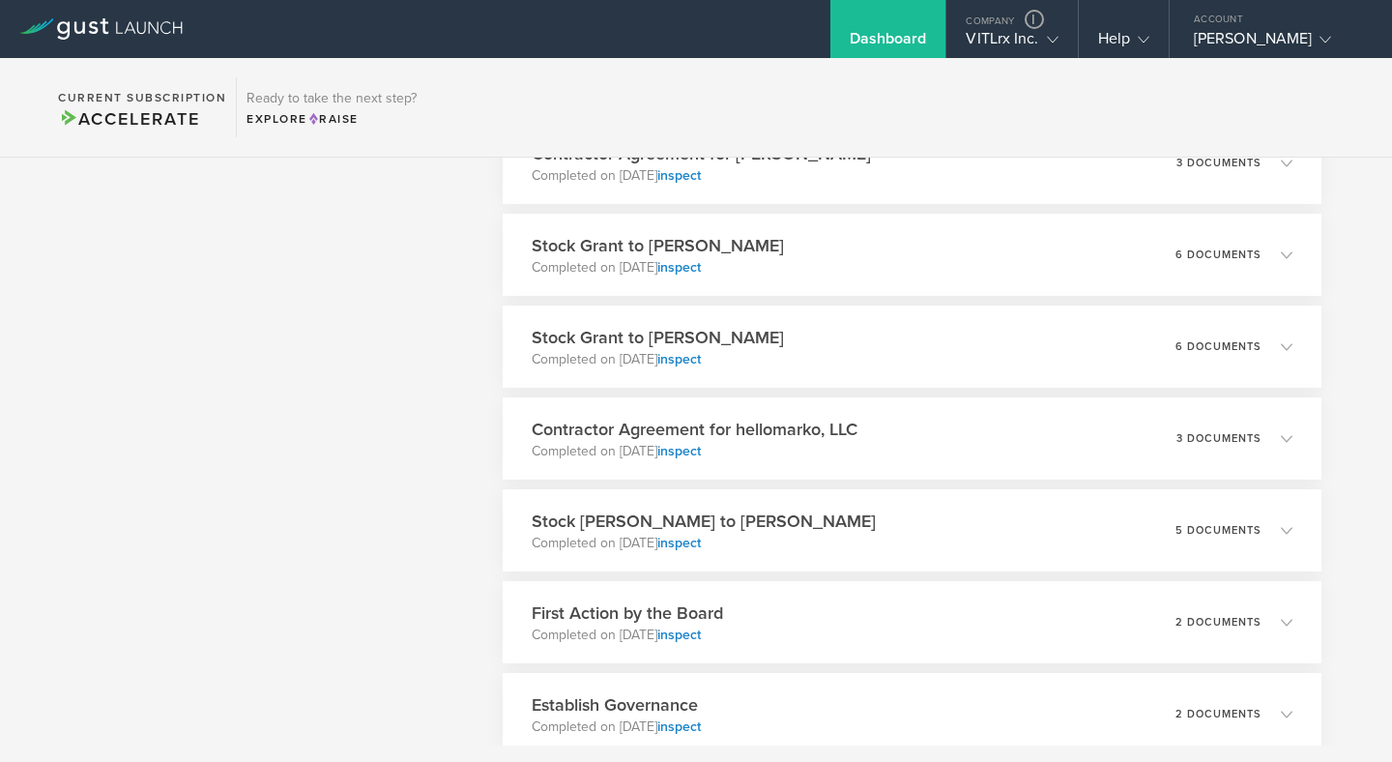
scroll to position [4009, 0]
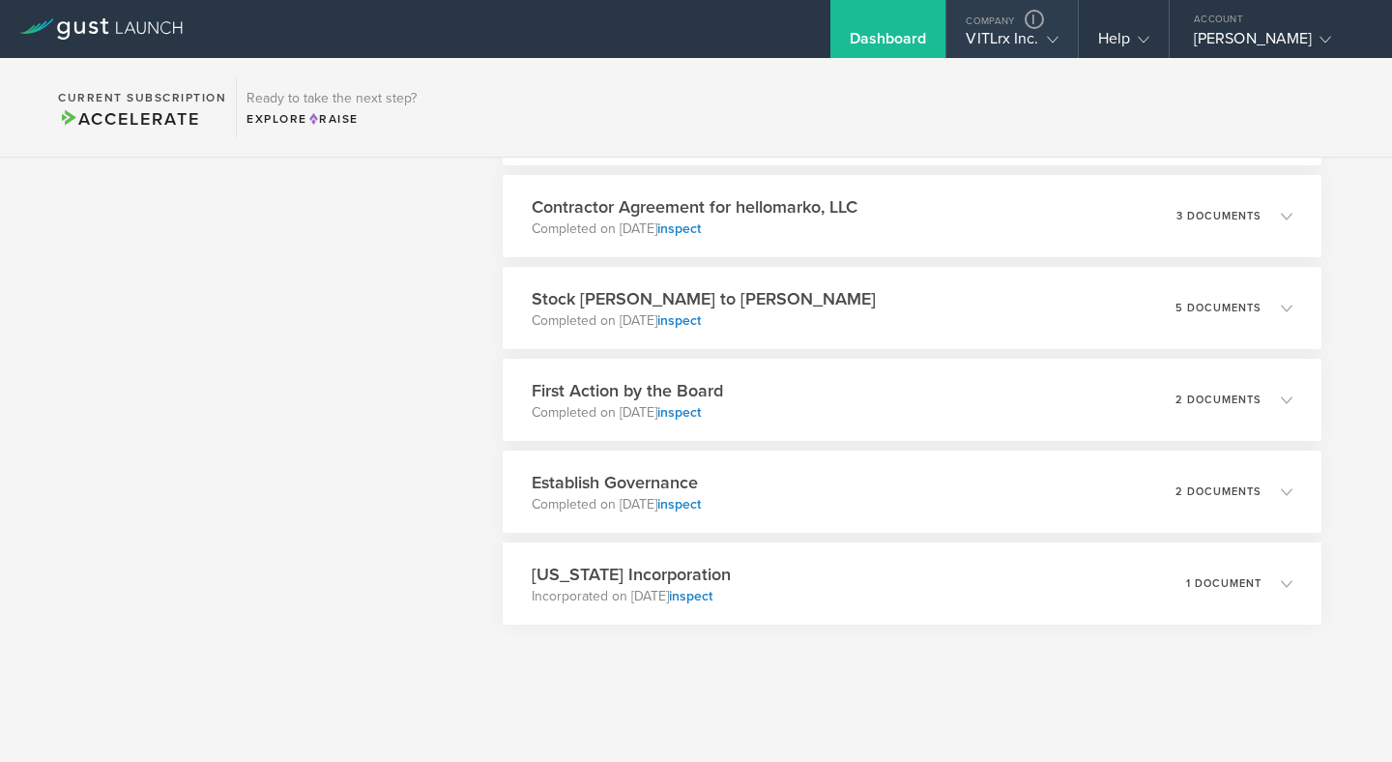
click at [998, 39] on div "VITLrx Inc." at bounding box center [1012, 43] width 92 height 29
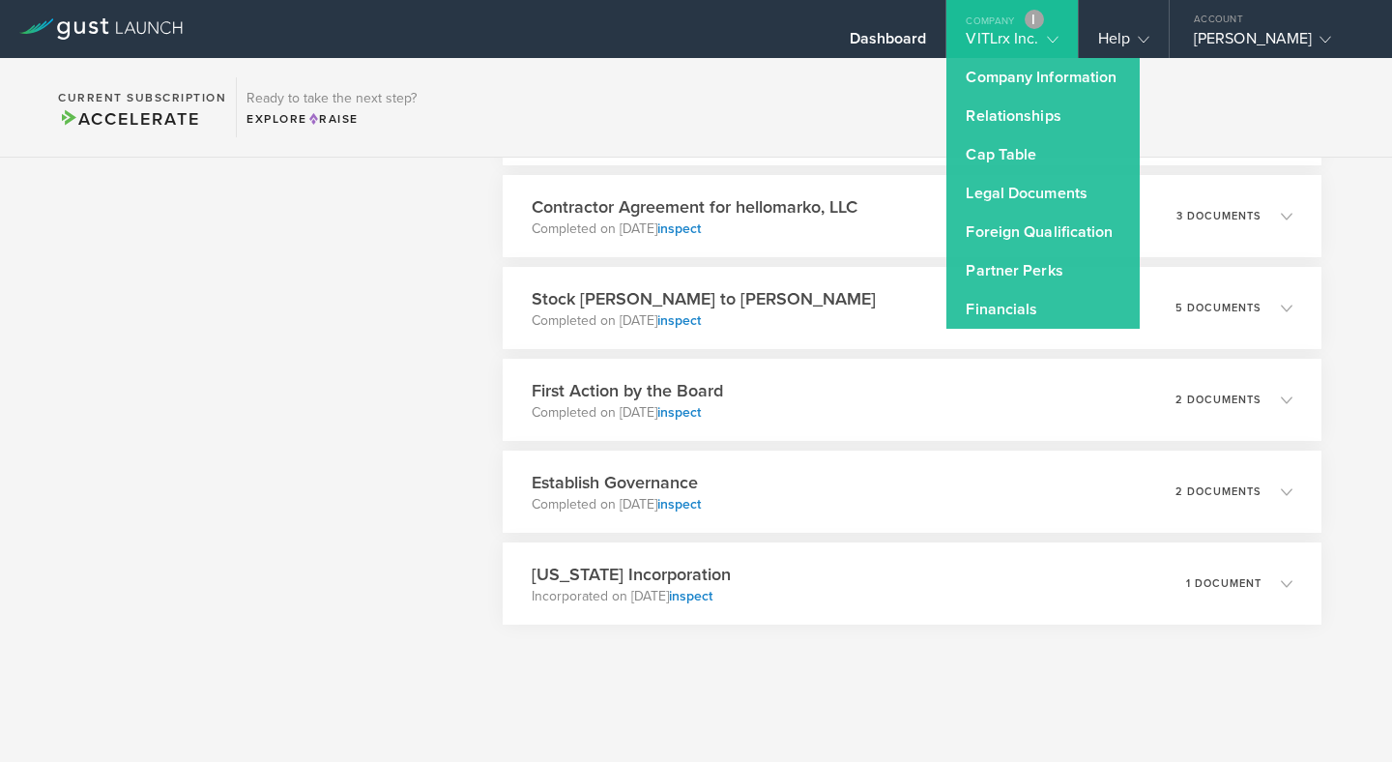
click at [1035, 18] on link at bounding box center [1034, 19] width 19 height 19
click at [1009, 159] on link "Cap Table" at bounding box center [1043, 154] width 193 height 39
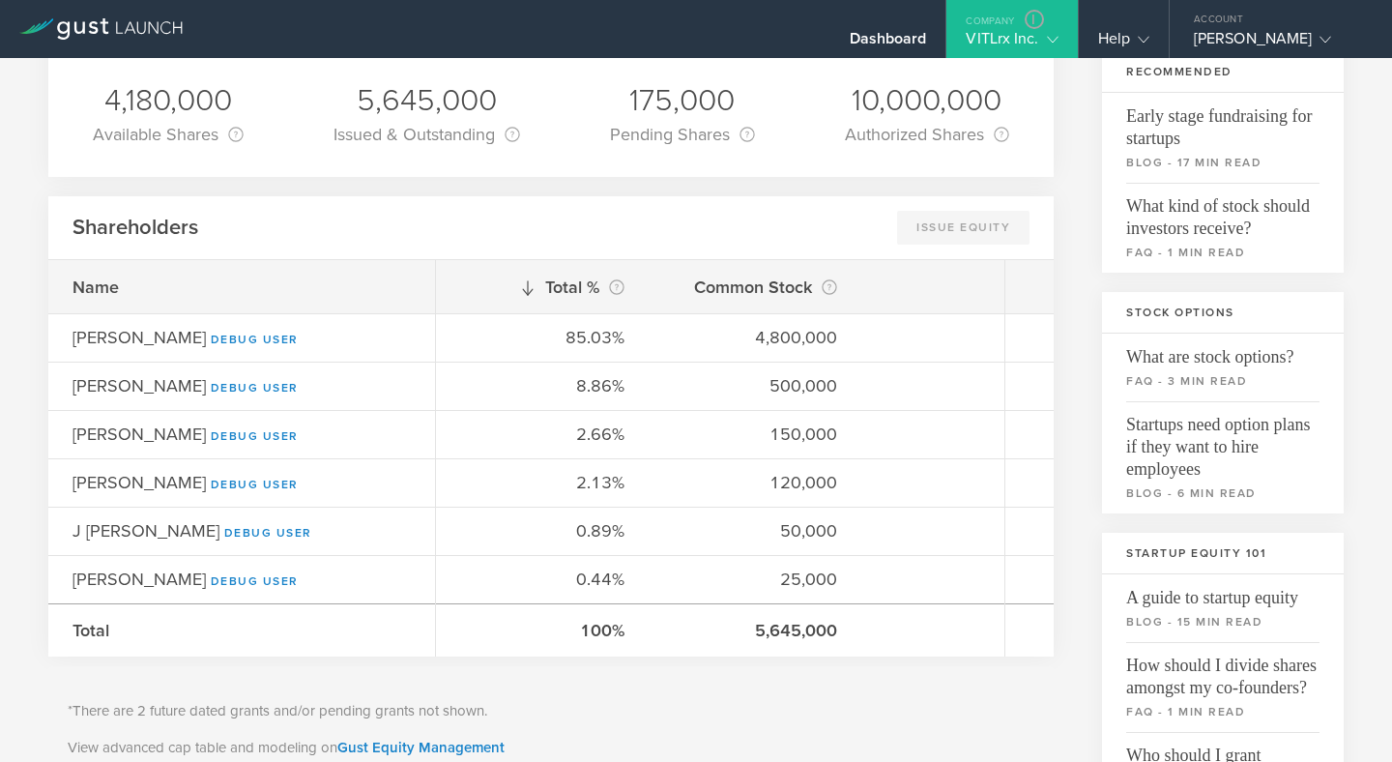
scroll to position [294, 0]
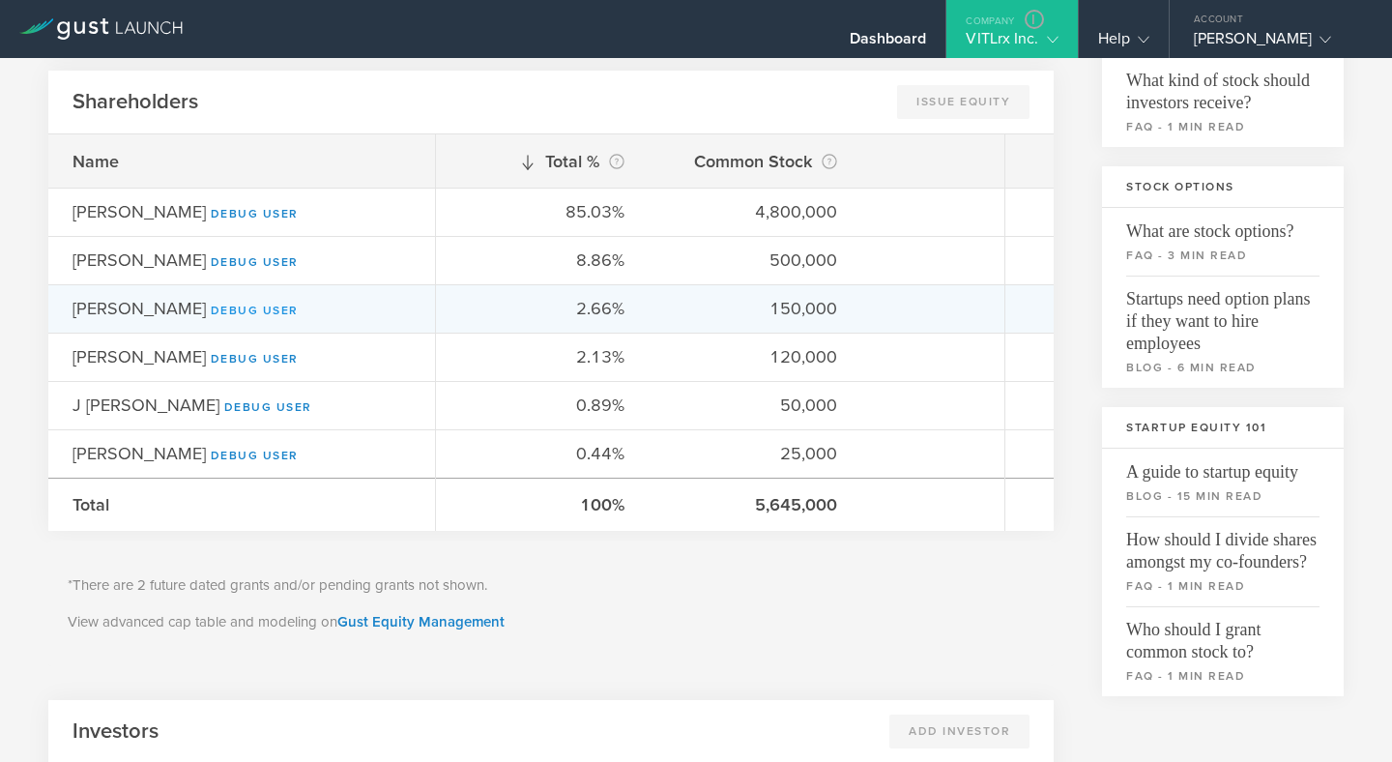
click at [261, 310] on link "Debug User" at bounding box center [255, 311] width 88 height 14
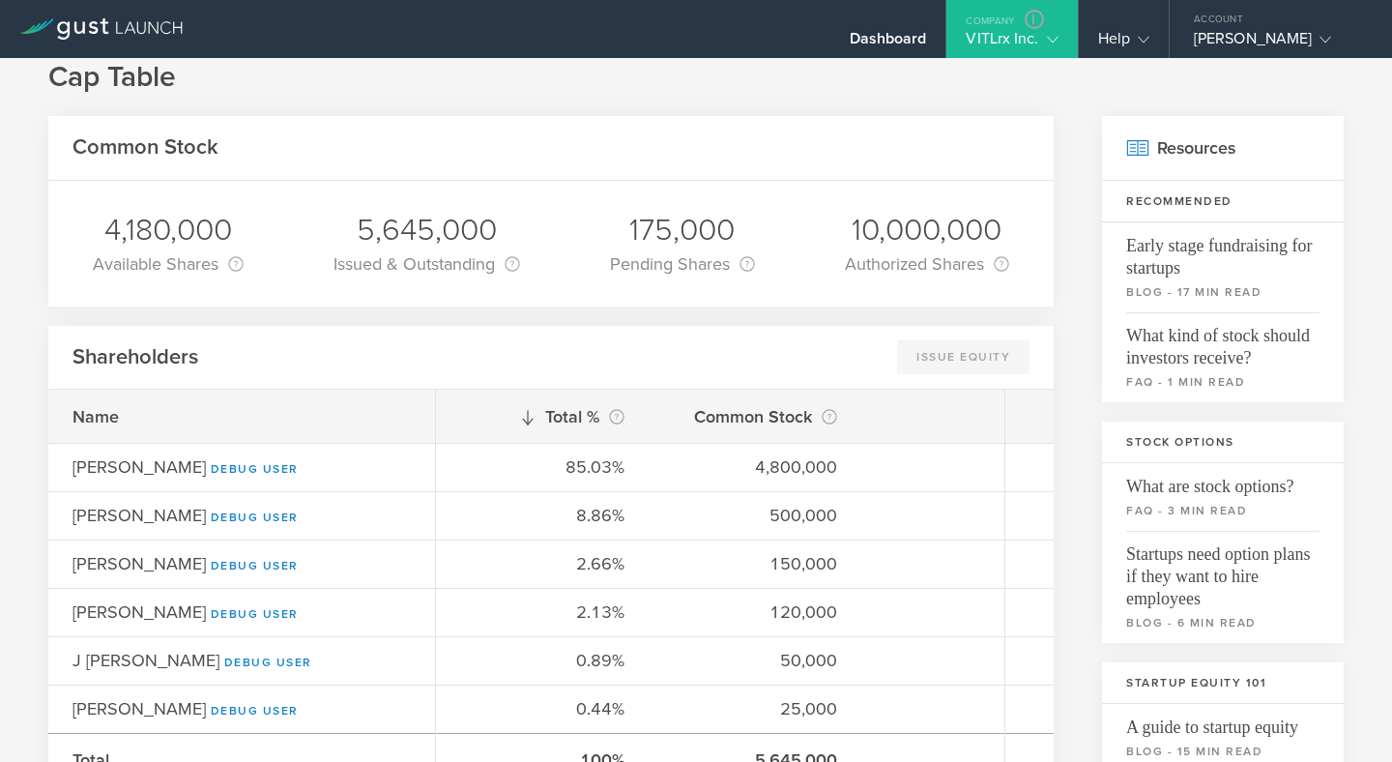
scroll to position [0, 0]
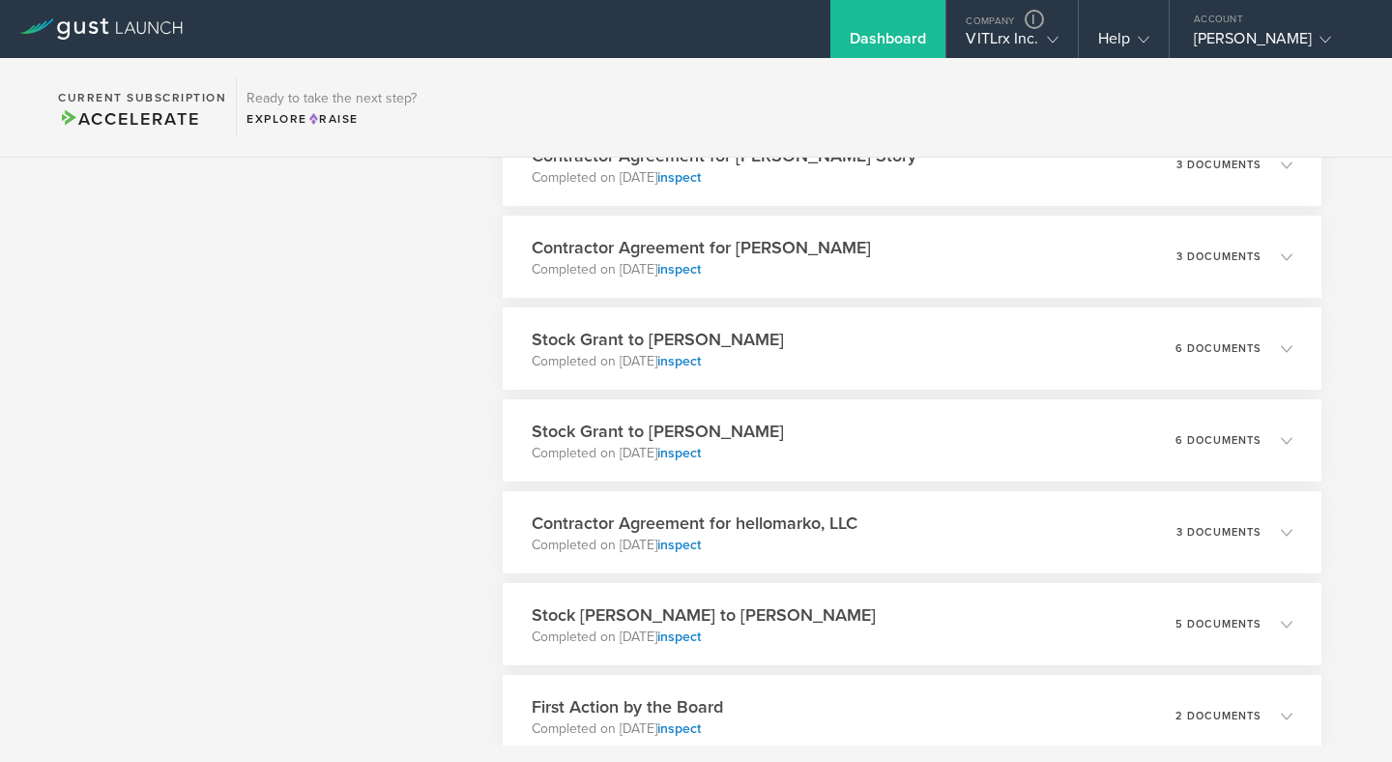
scroll to position [3646, 0]
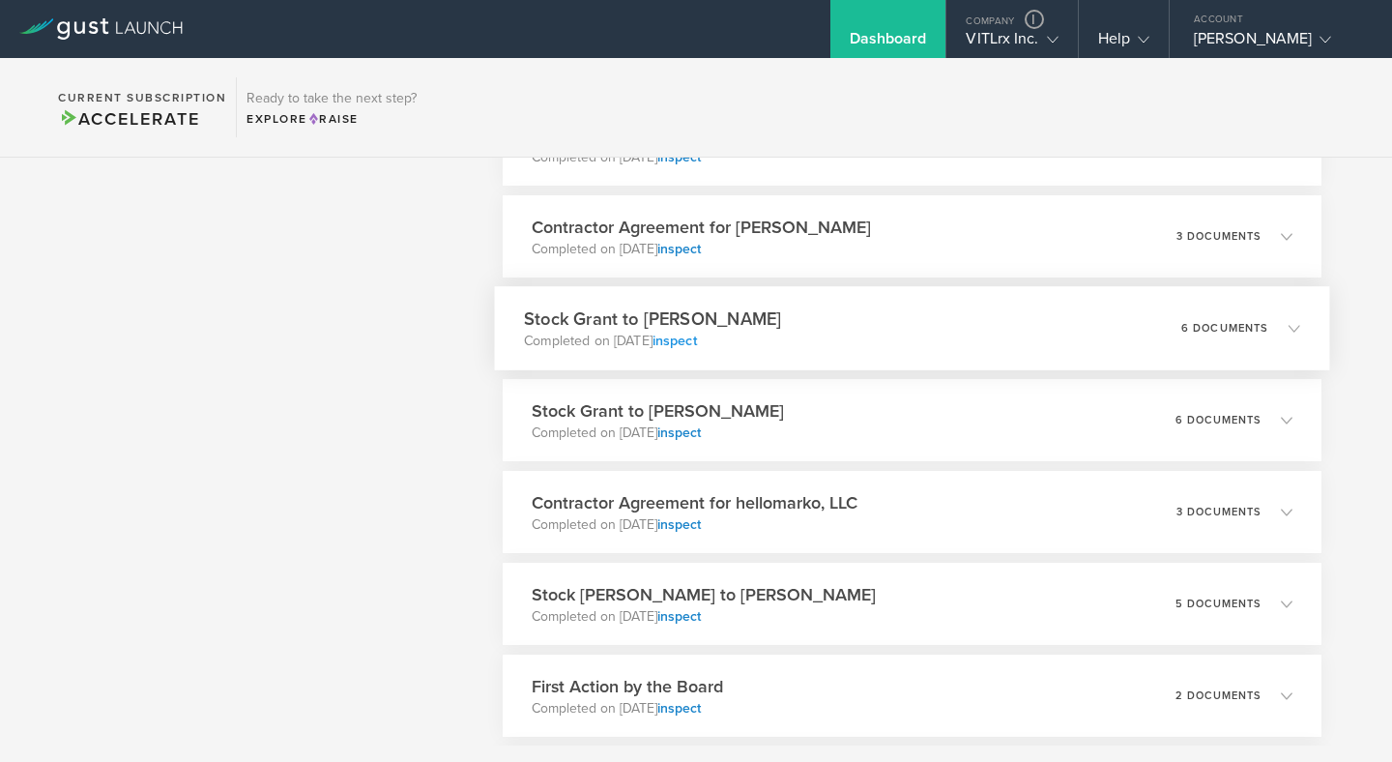
click at [696, 343] on link "inspect" at bounding box center [674, 341] width 44 height 16
click at [696, 433] on link "inspect" at bounding box center [674, 433] width 44 height 16
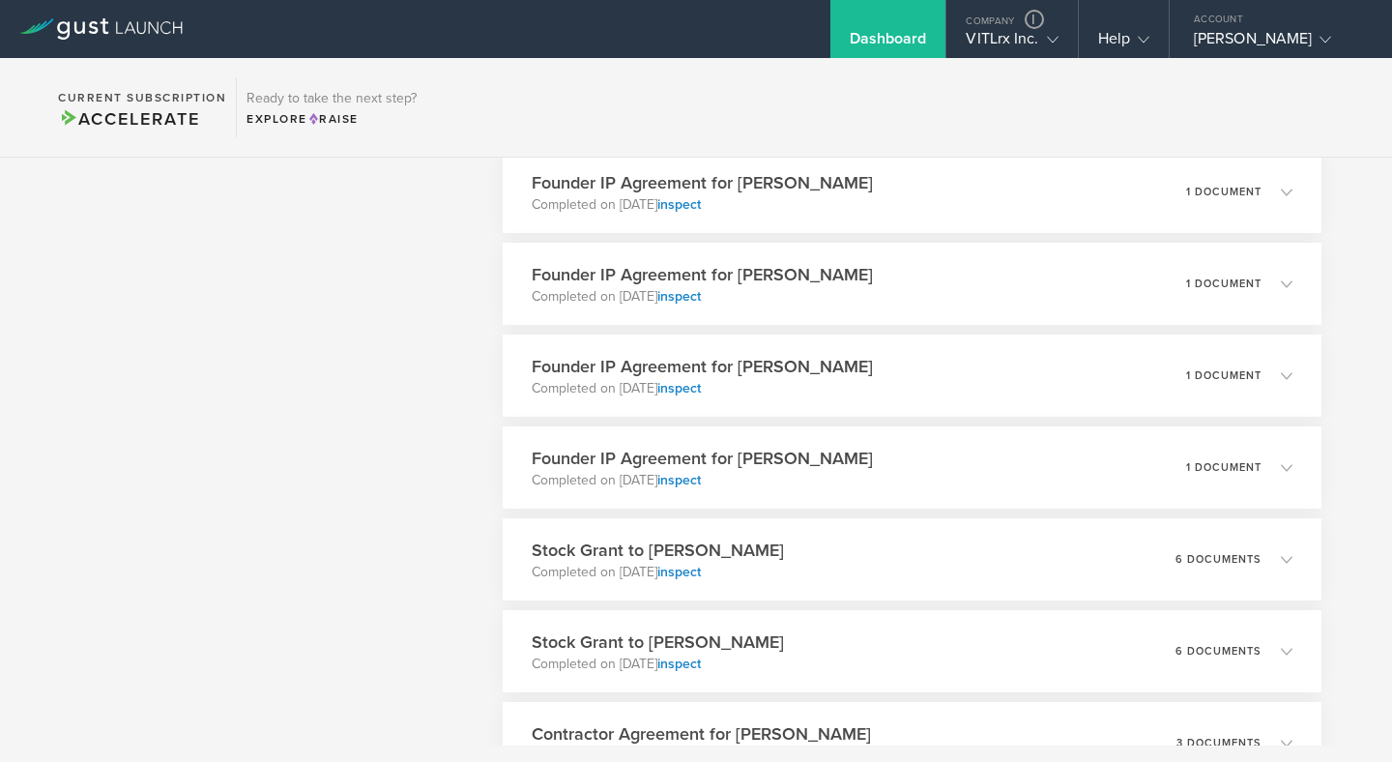
scroll to position [2998, 0]
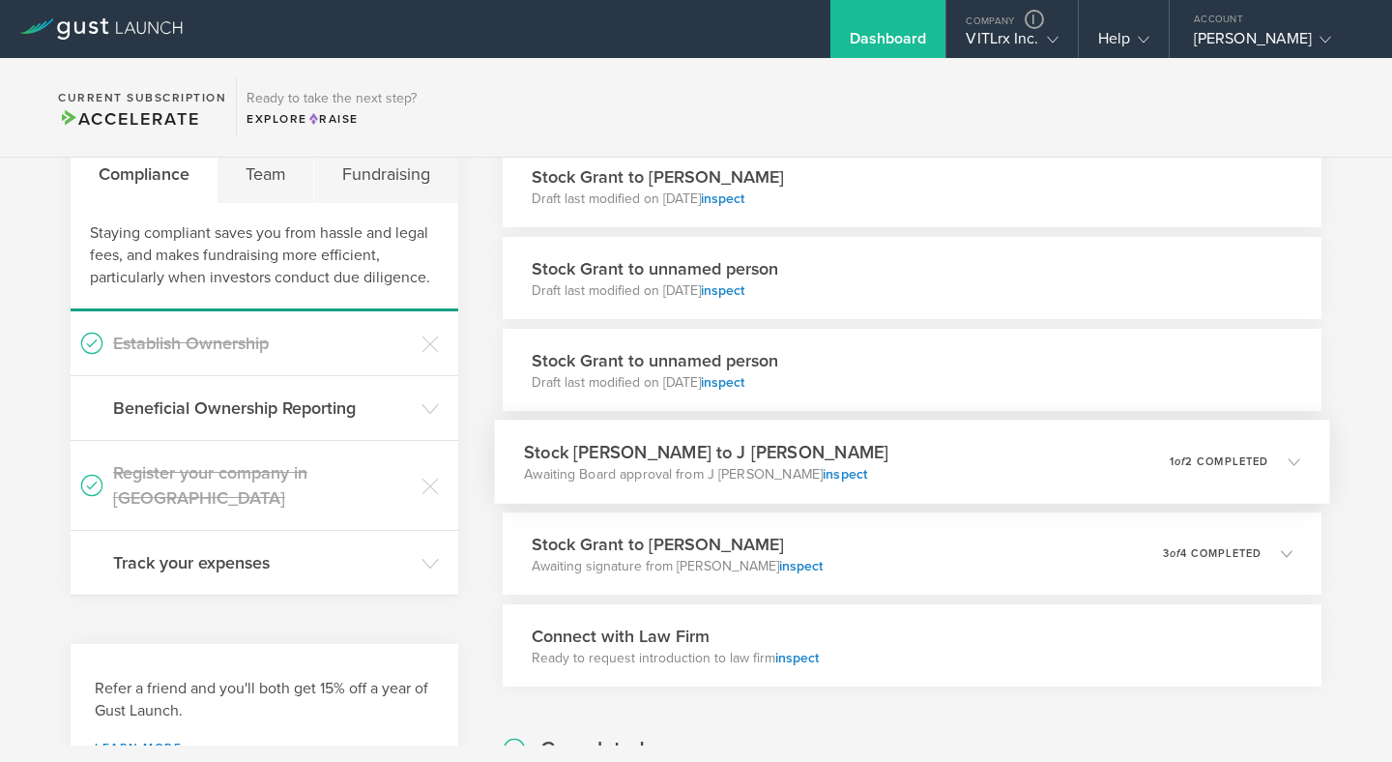
scroll to position [2042, 0]
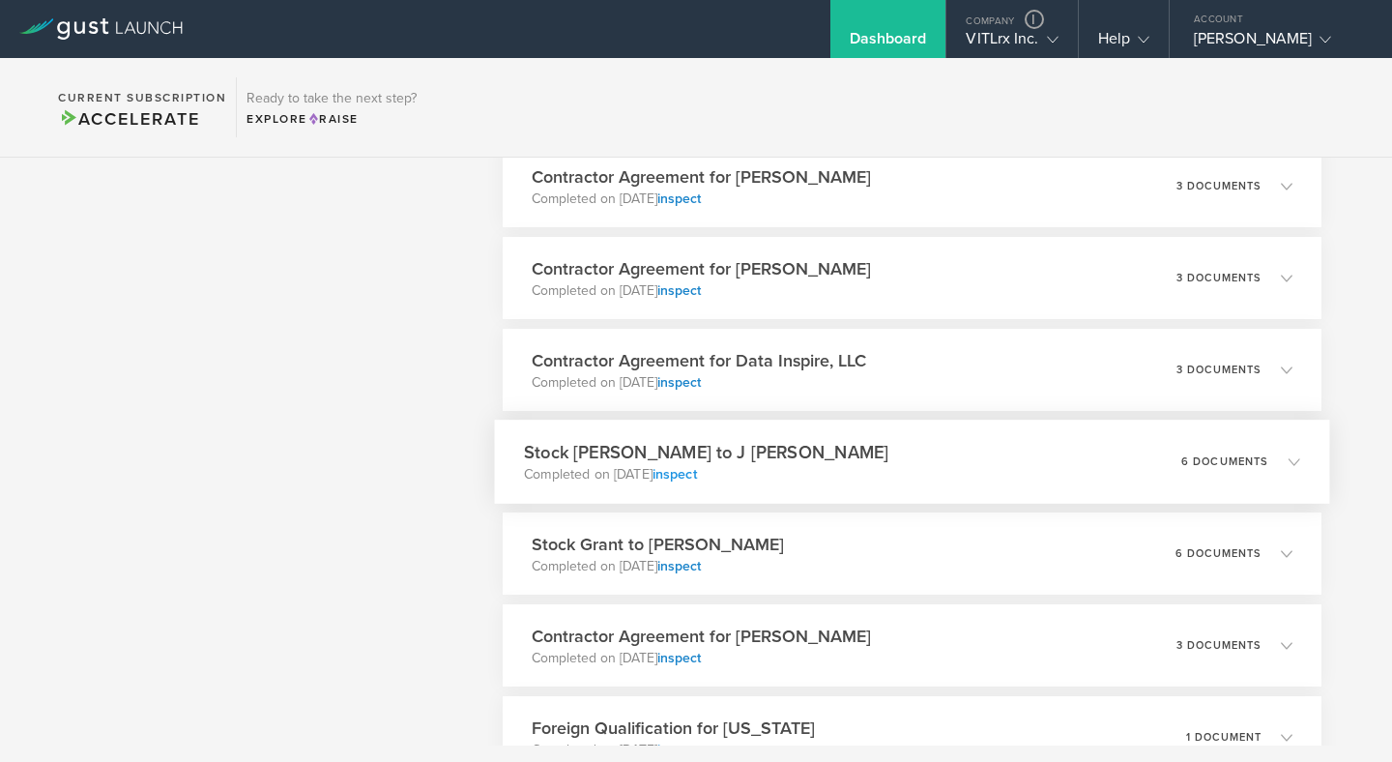
click at [696, 473] on link "inspect" at bounding box center [674, 474] width 44 height 16
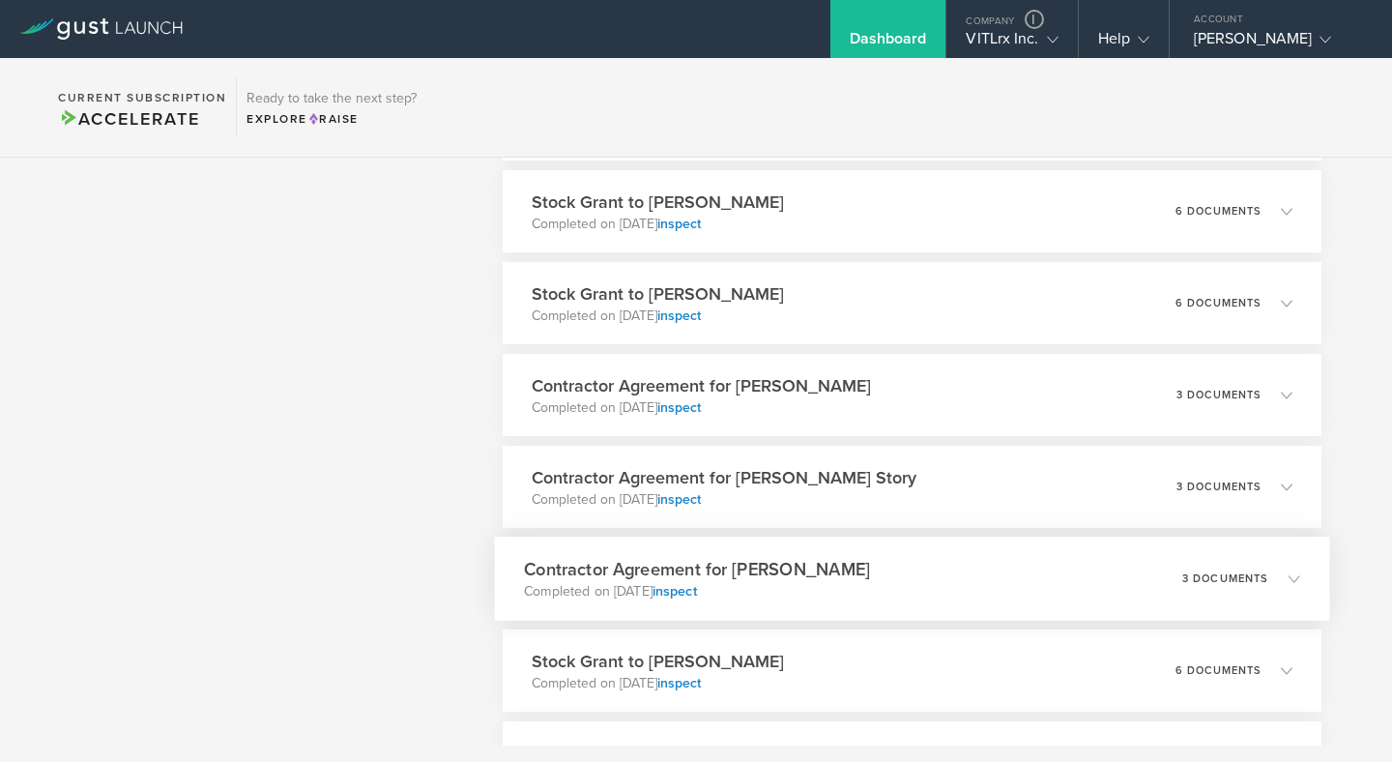
scroll to position [3172, 0]
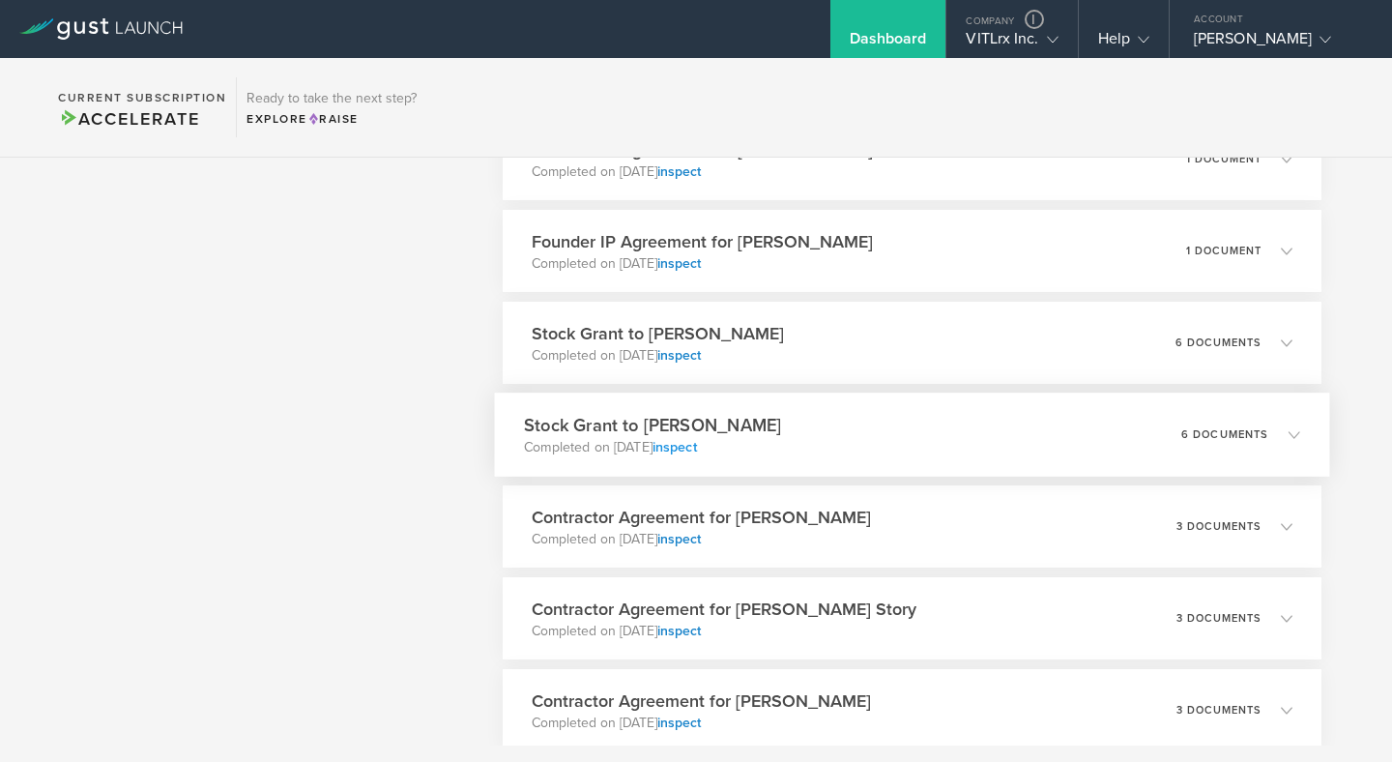
click at [696, 448] on link "inspect" at bounding box center [674, 447] width 44 height 16
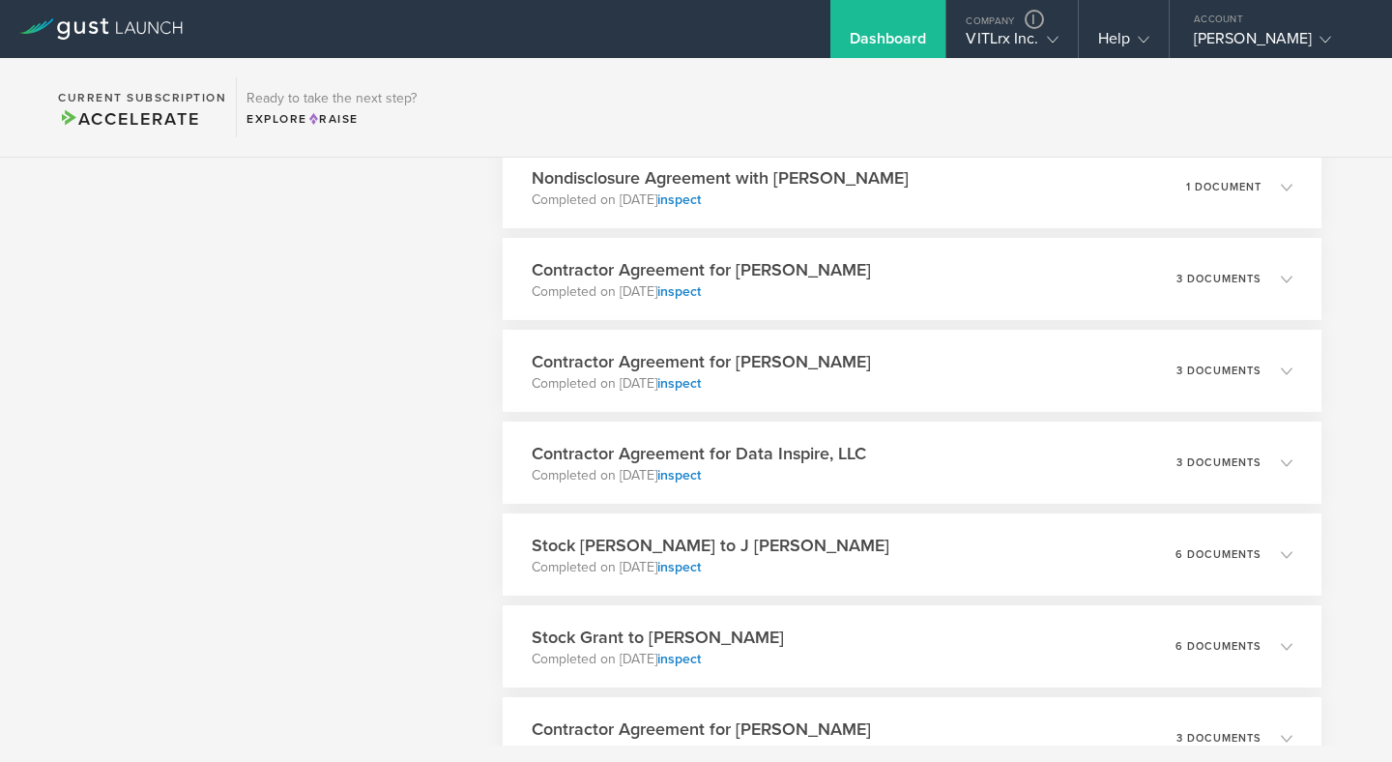
scroll to position [1966, 0]
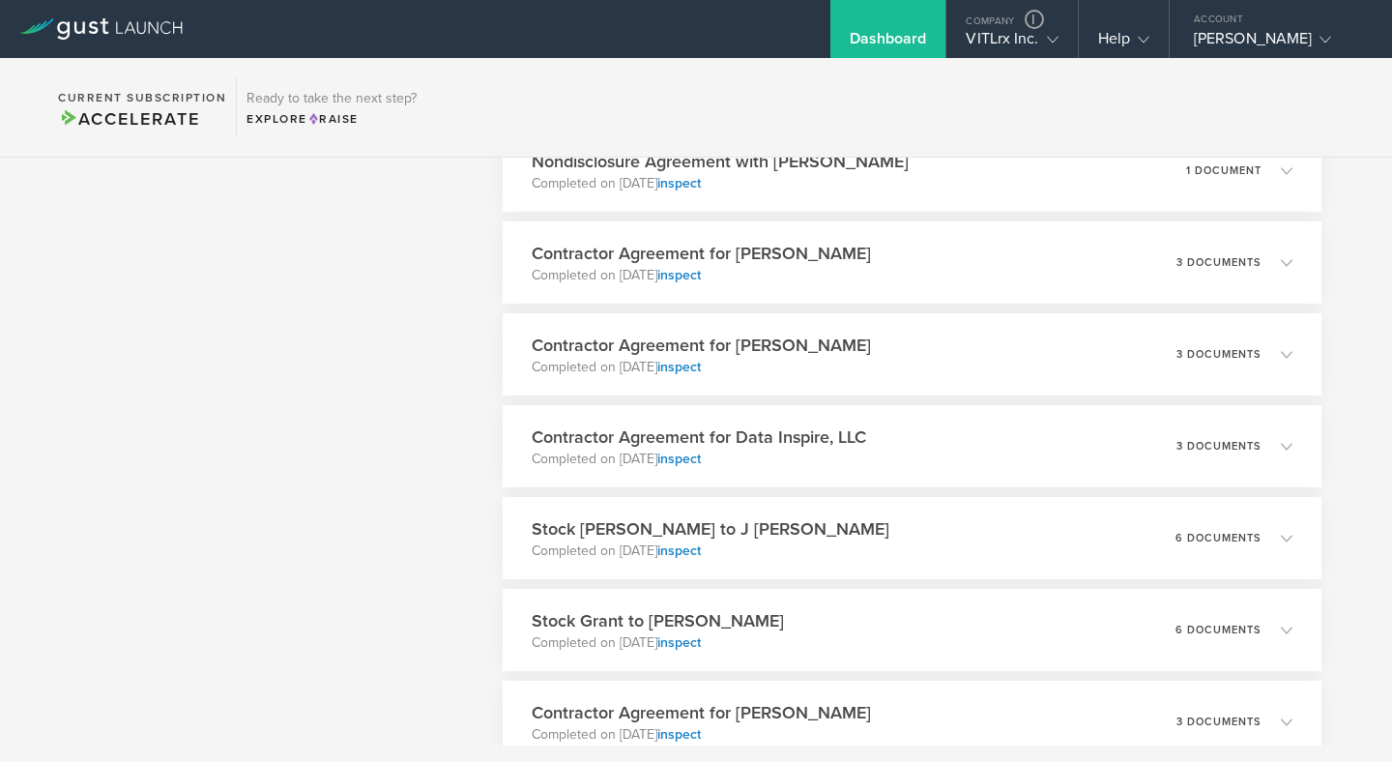
click at [488, 546] on div "What's next? Compliance Team Fundraising Staying compliant saves you from hassl…" at bounding box center [696, 456] width 1392 height 4529
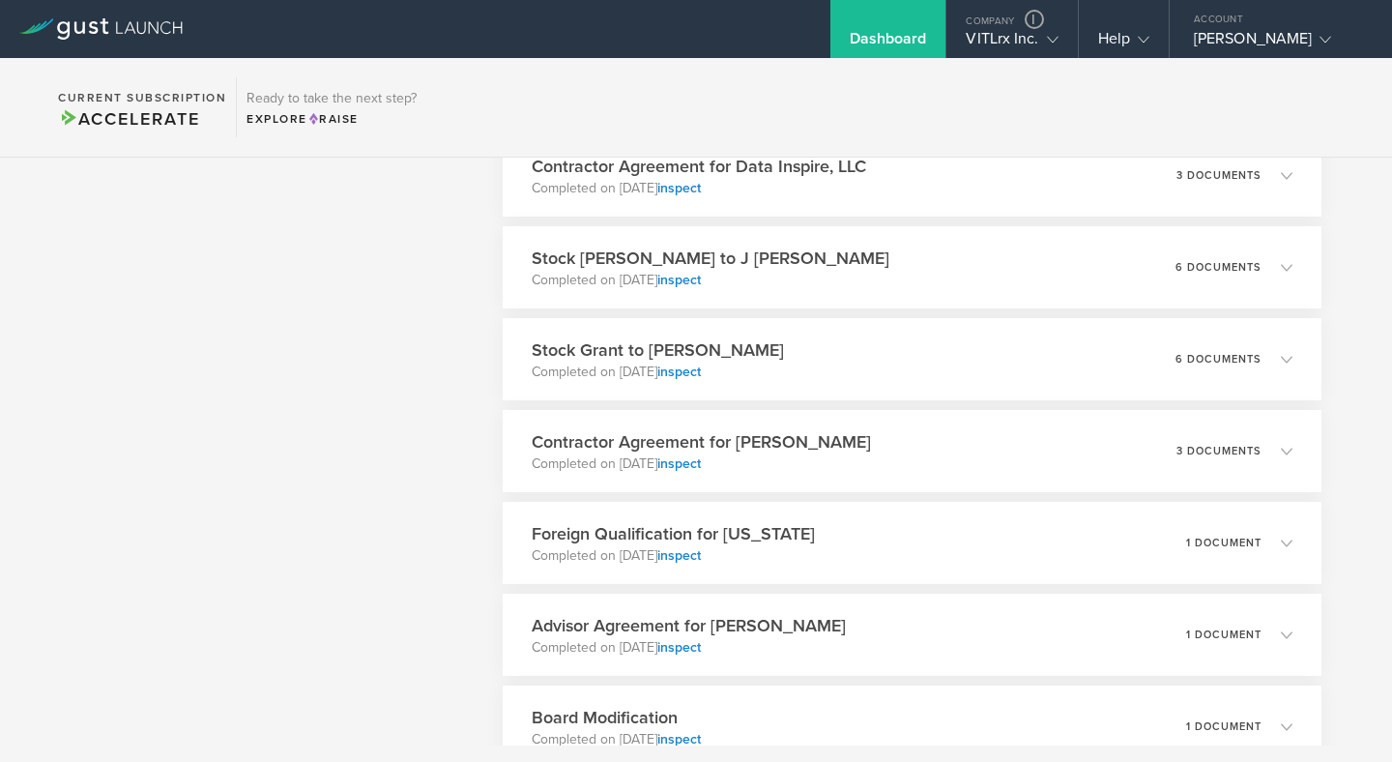
scroll to position [2252, 0]
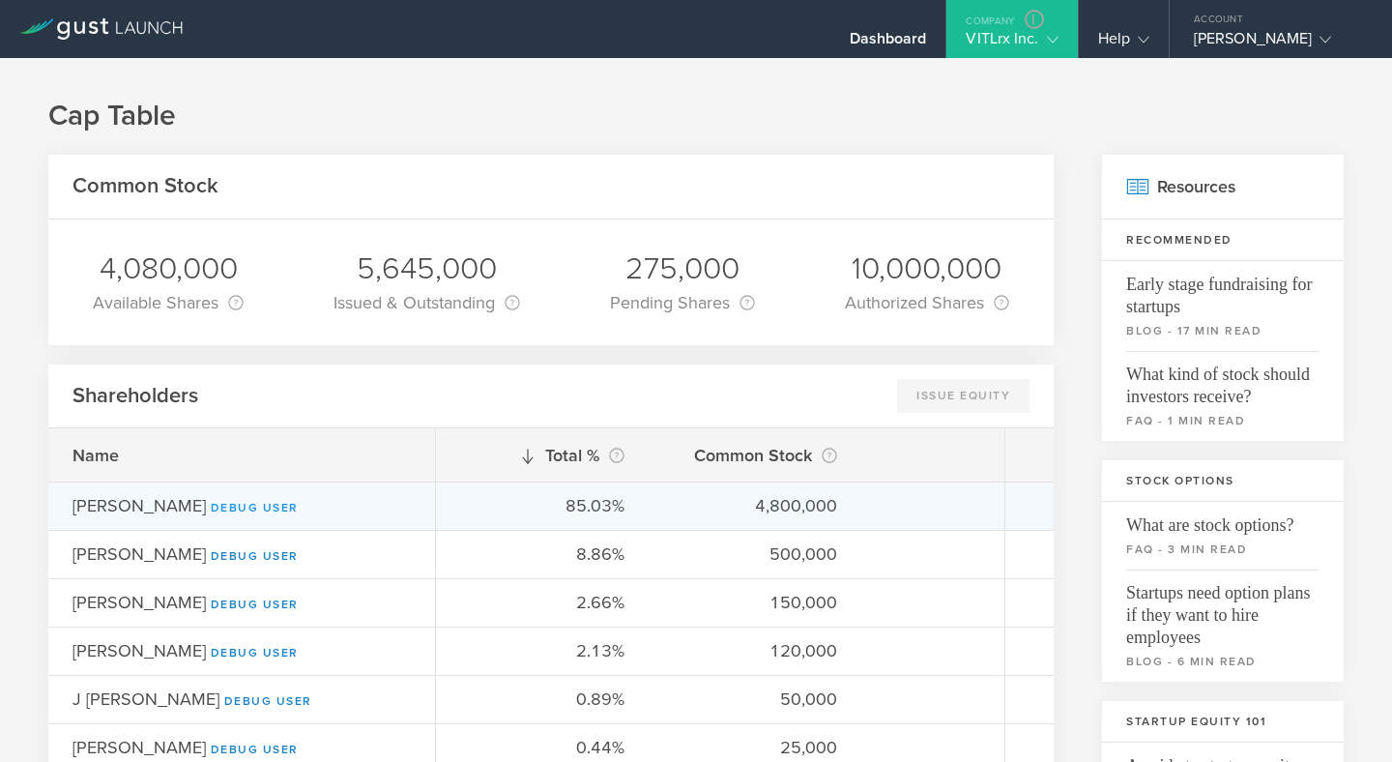
click at [227, 508] on link "Debug User" at bounding box center [255, 508] width 88 height 14
